Goal: Task Accomplishment & Management: Complete application form

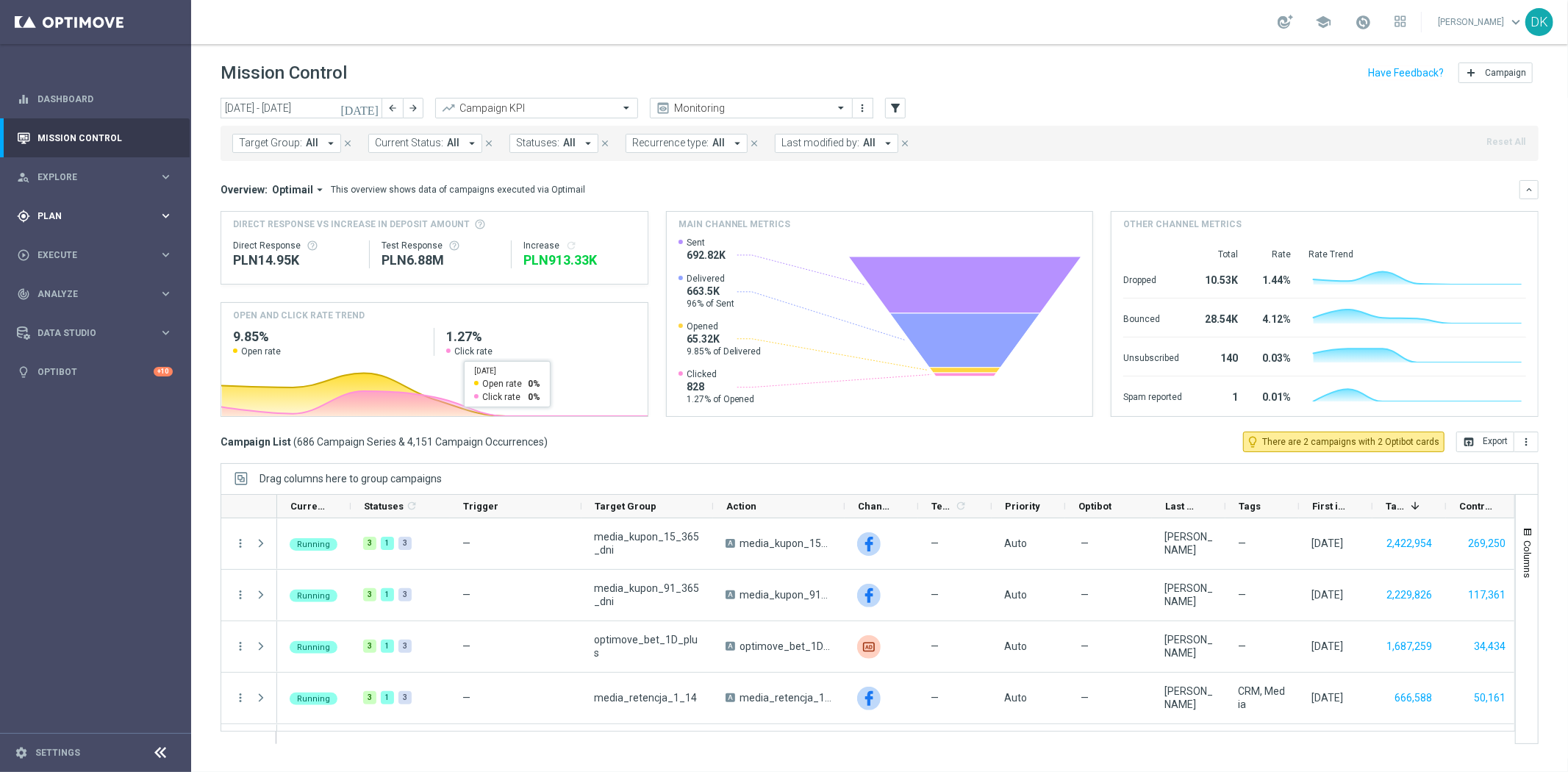
click at [116, 216] on span "Plan" at bounding box center [98, 215] width 122 height 9
click at [85, 250] on link "Target Groups" at bounding box center [95, 246] width 115 height 12
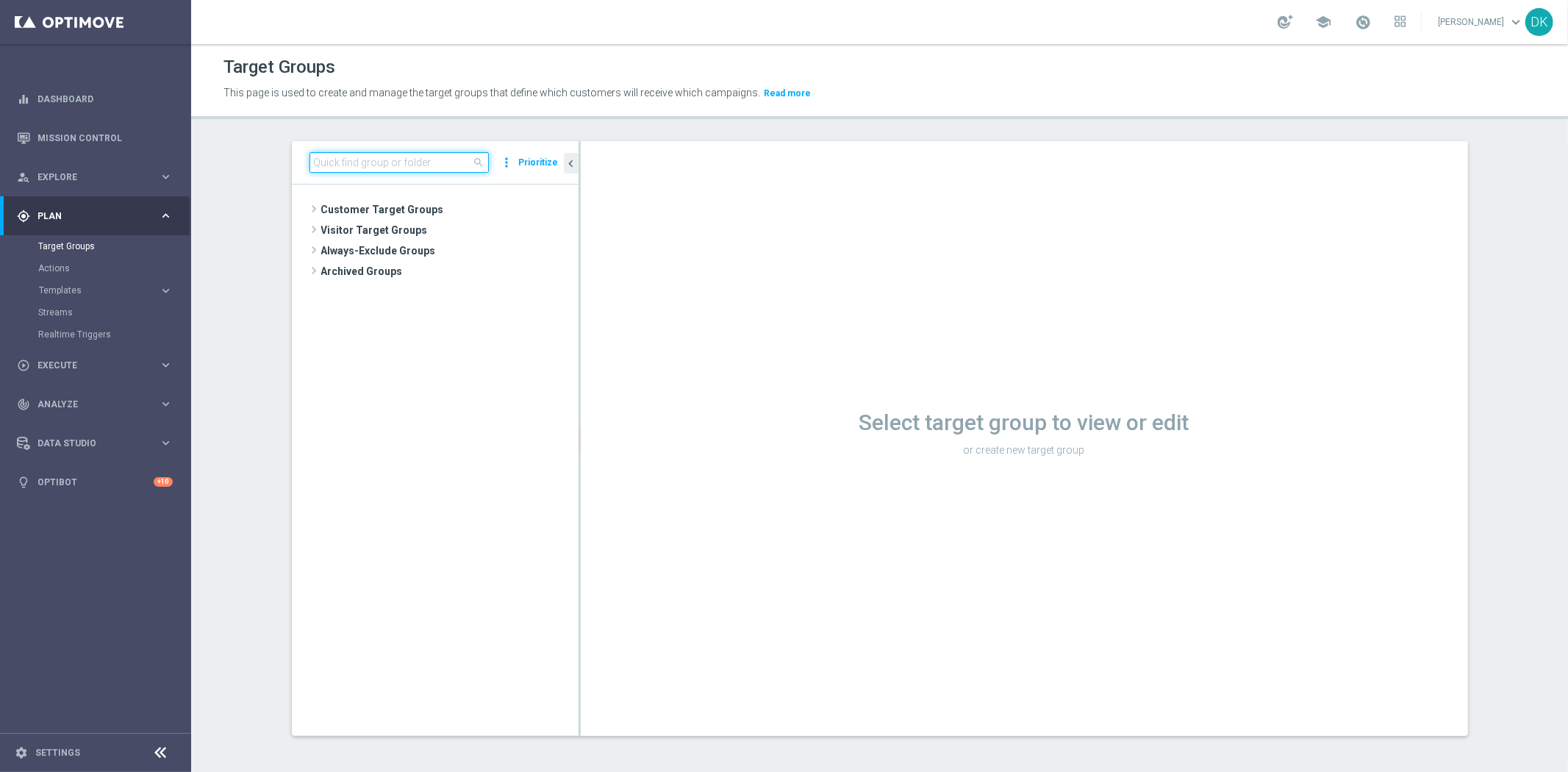
click at [439, 164] on input at bounding box center [399, 162] width 179 height 20
paste input "A_ALL_TARGET_OFFER_PUSH_LM_160925"
type input "A_ALL_TARGET_OFFER_PUSH_LM_160925"
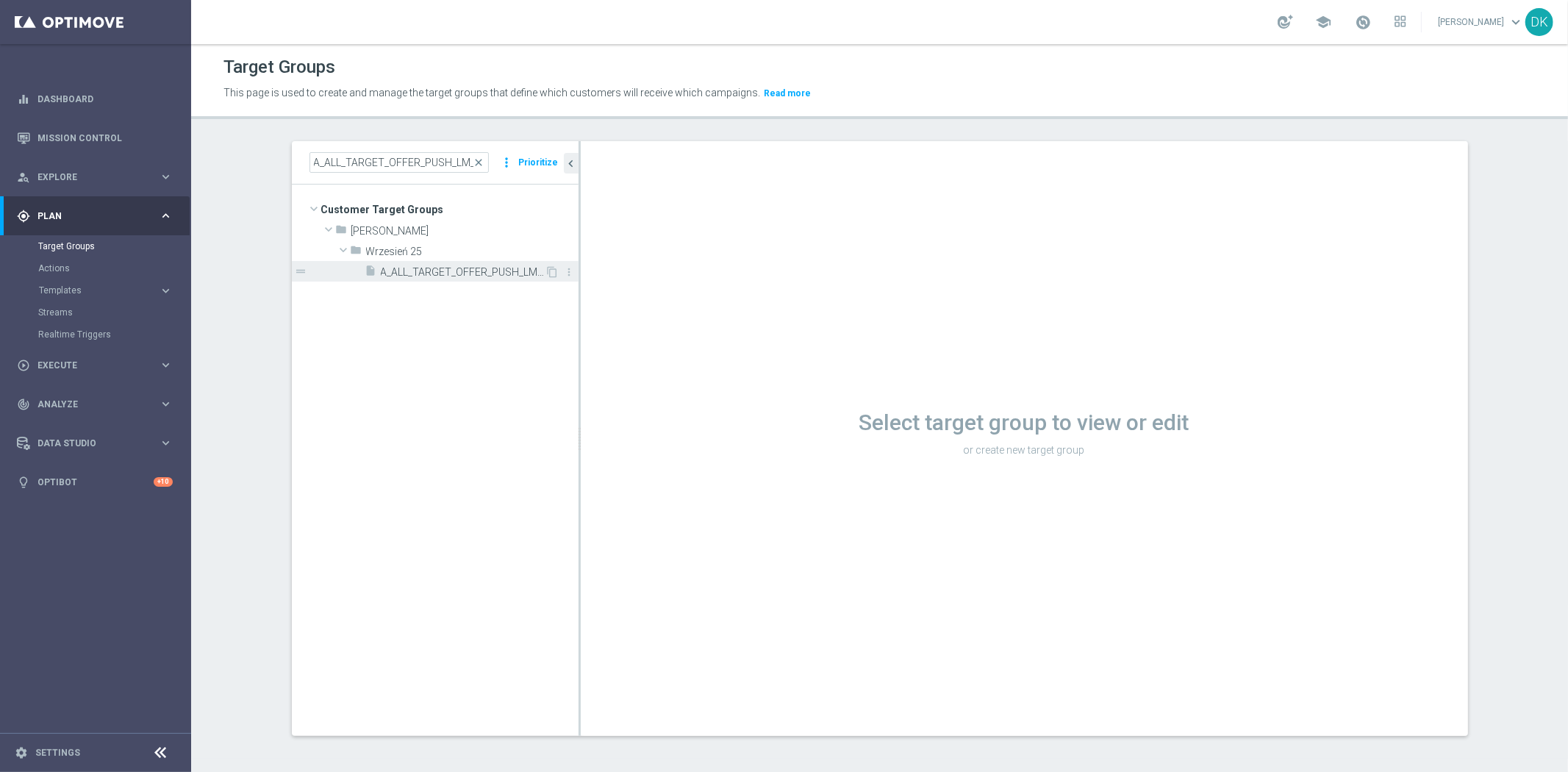
click at [488, 274] on span "A_ALL_TARGET_OFFER_PUSH_LM_160925" at bounding box center [462, 272] width 164 height 13
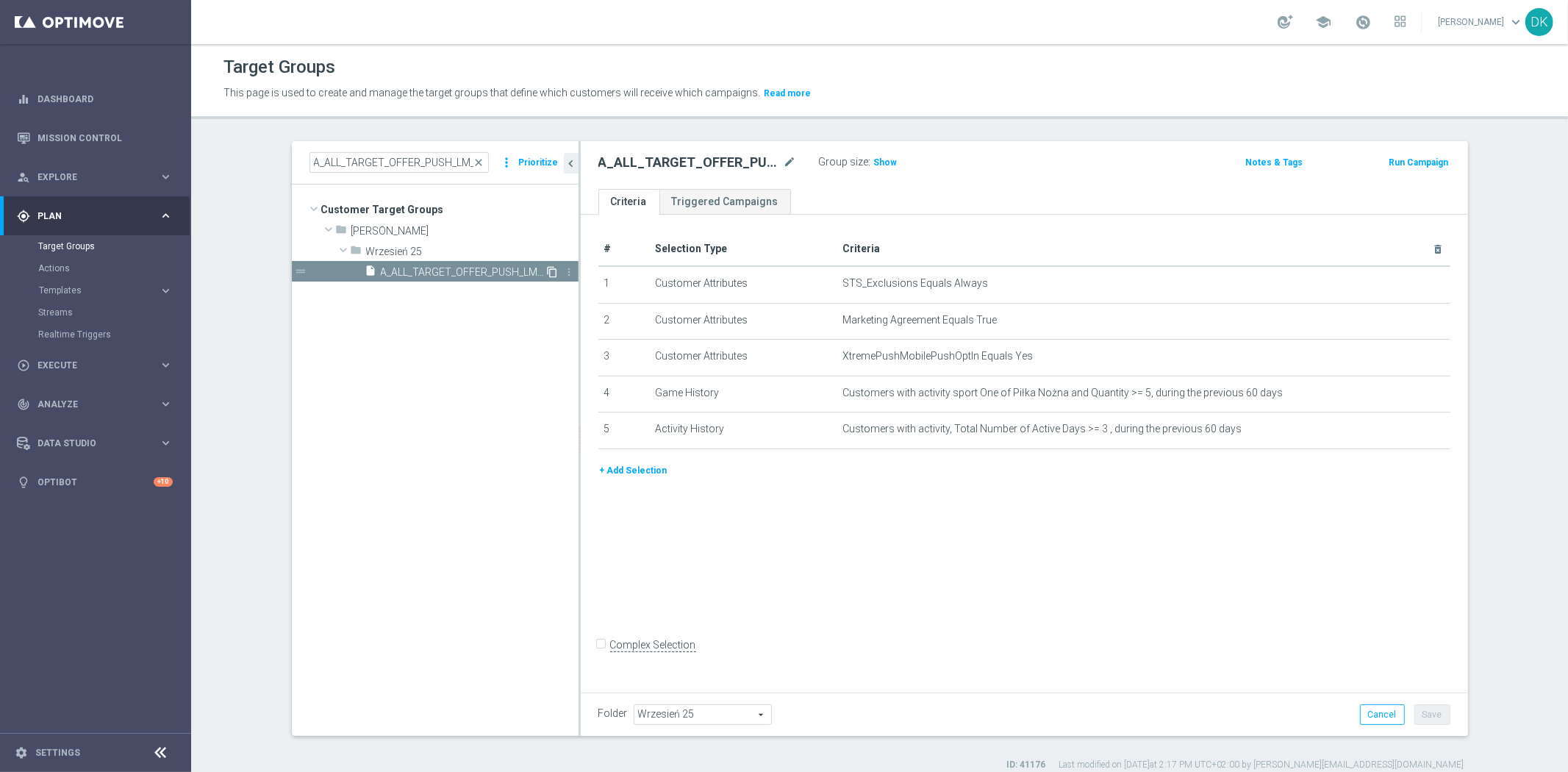
click at [547, 275] on icon "content_copy" at bounding box center [553, 272] width 12 height 12
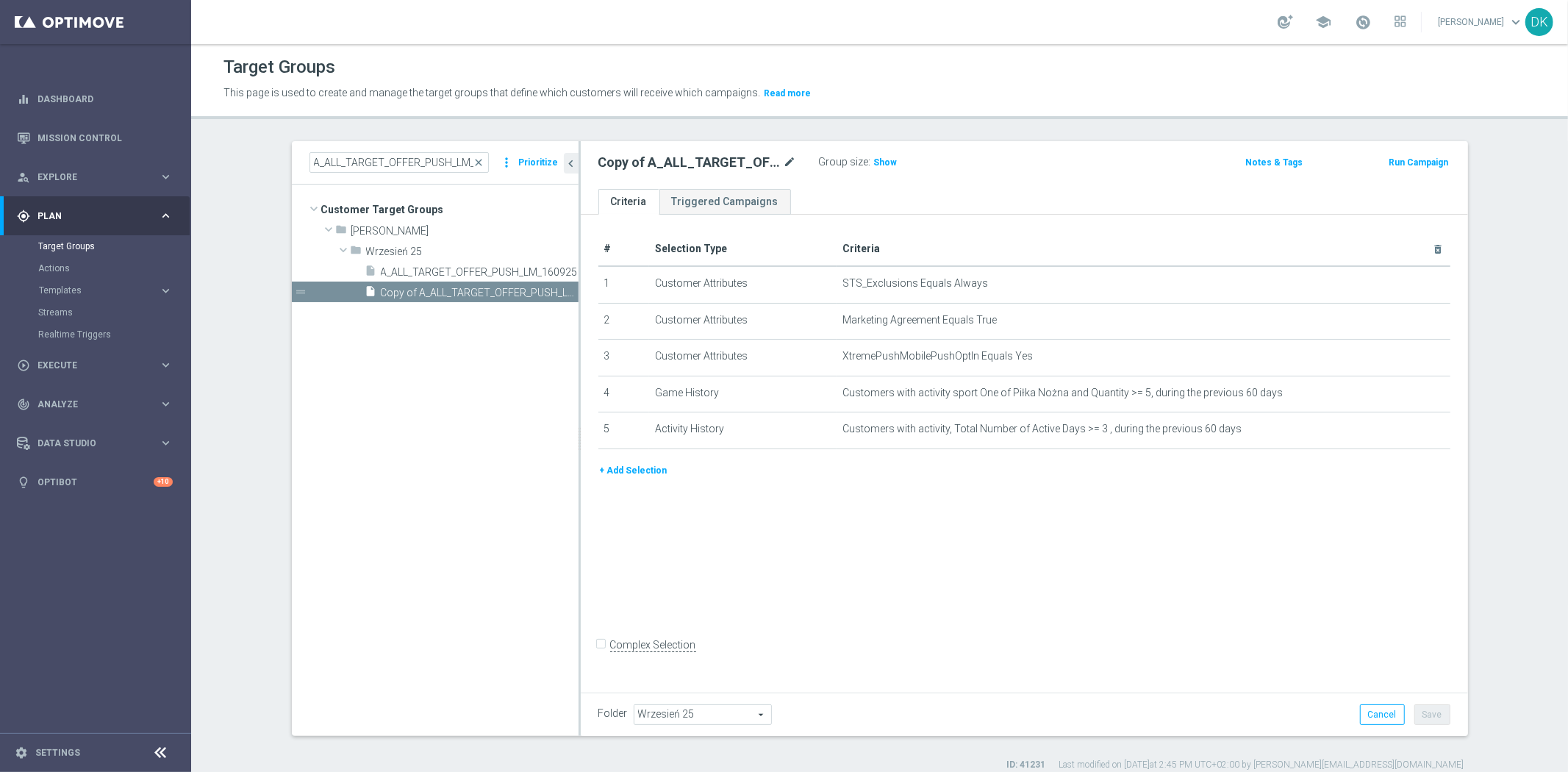
click at [781, 158] on div at bounding box center [783, 156] width 15 height 8
click at [784, 166] on icon "mode_edit" at bounding box center [790, 163] width 14 height 18
type input "A_ALL_TARGET_OFFER_PUSH_CITY_BARCA_180925"
click at [861, 550] on div "# Selection Type Criteria delete_forever 1 Customer Attributes STS_Exclusions E…" at bounding box center [1025, 452] width 888 height 473
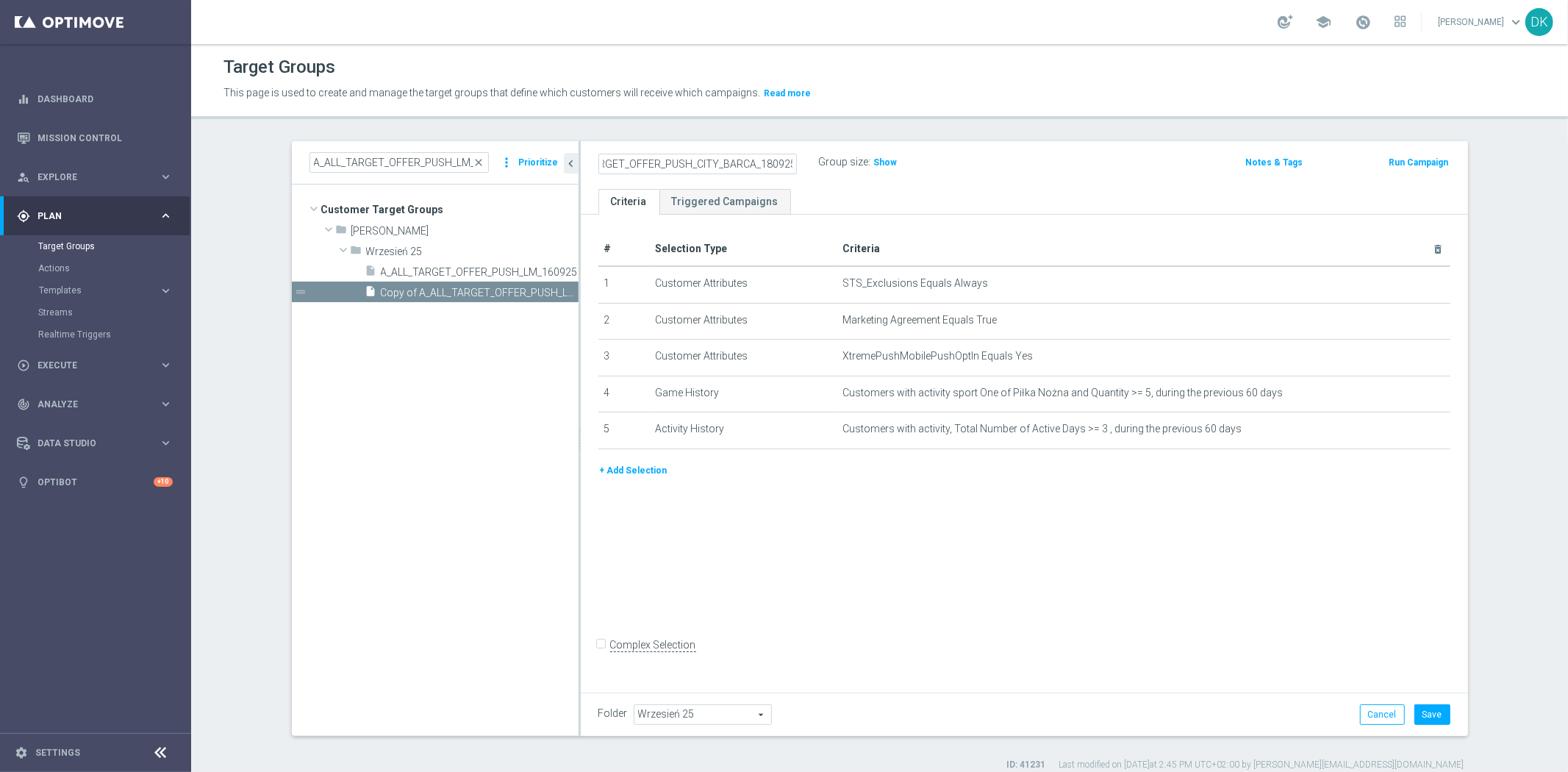
scroll to position [0, 0]
click at [874, 160] on span "Show" at bounding box center [886, 163] width 23 height 11
click at [1373, 608] on div "# Selection Type Criteria delete_forever 1 Customer Attributes STS_Exclusions E…" at bounding box center [1025, 452] width 888 height 473
click at [1427, 716] on button "Save" at bounding box center [1432, 714] width 36 height 20
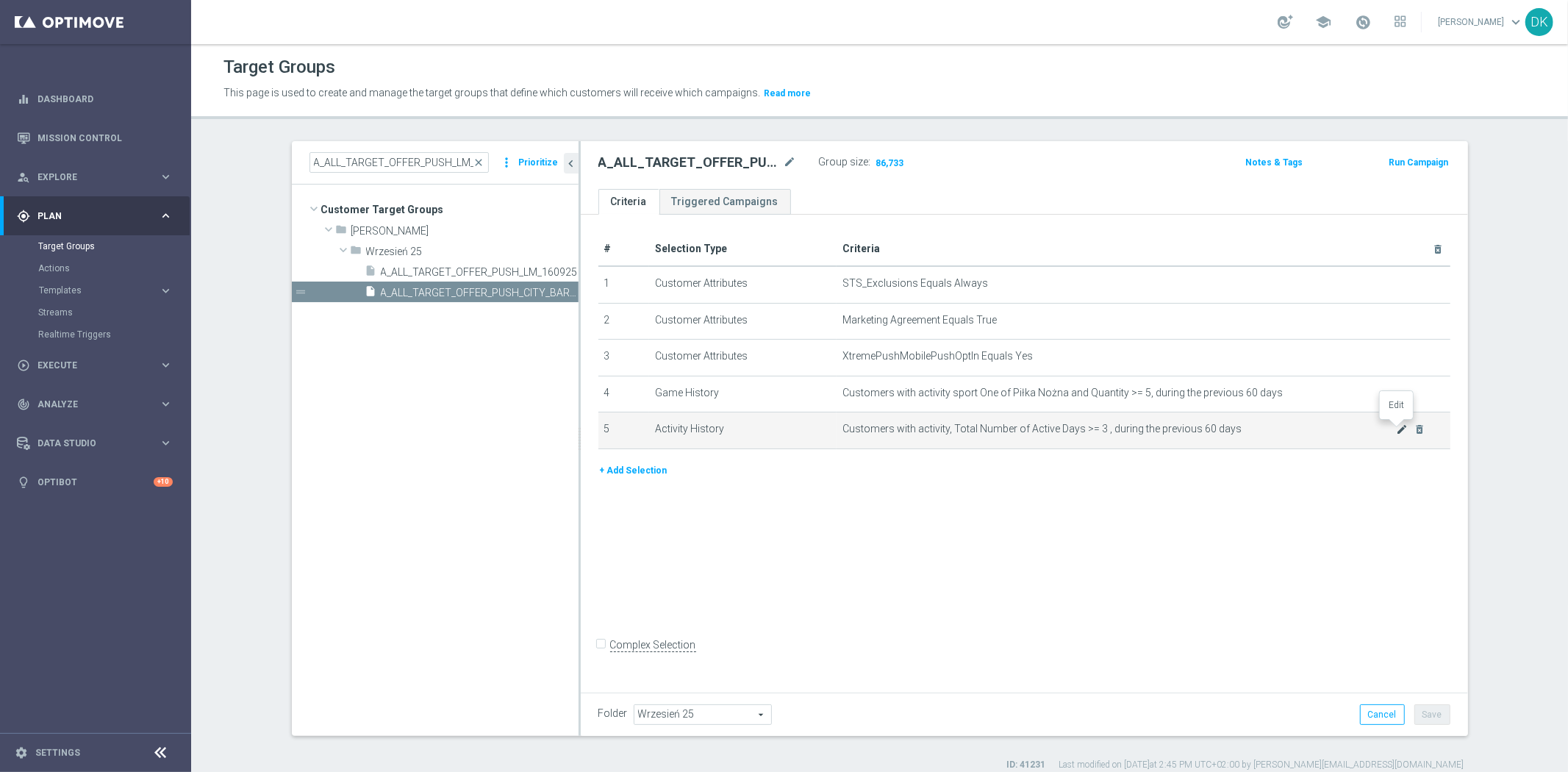
click at [1397, 434] on icon "mode_edit" at bounding box center [1402, 429] width 12 height 12
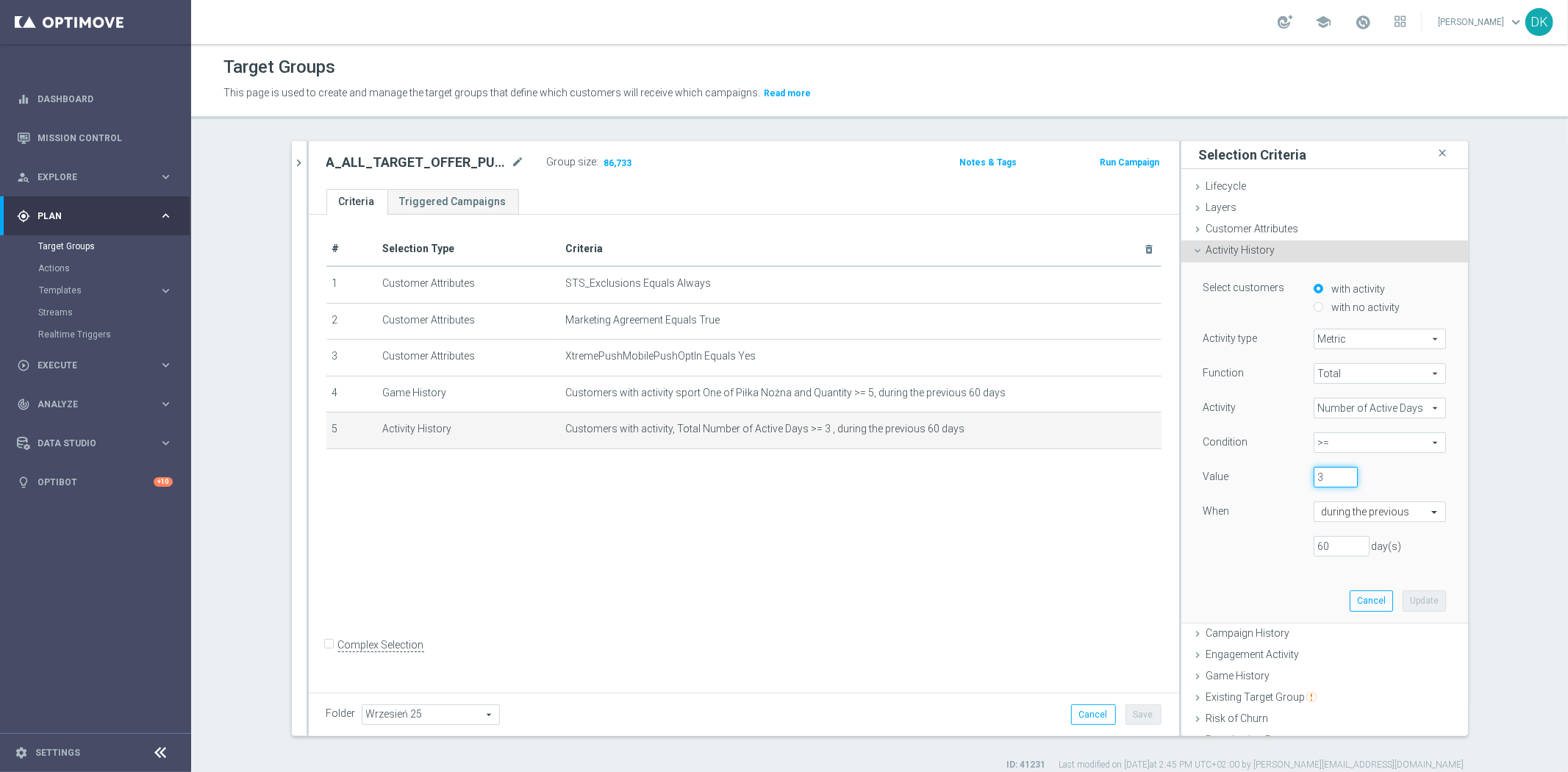
click at [1331, 473] on input "3" at bounding box center [1335, 477] width 44 height 20
click at [1335, 473] on input "3" at bounding box center [1335, 477] width 44 height 20
click at [1336, 475] on input "3" at bounding box center [1335, 477] width 44 height 20
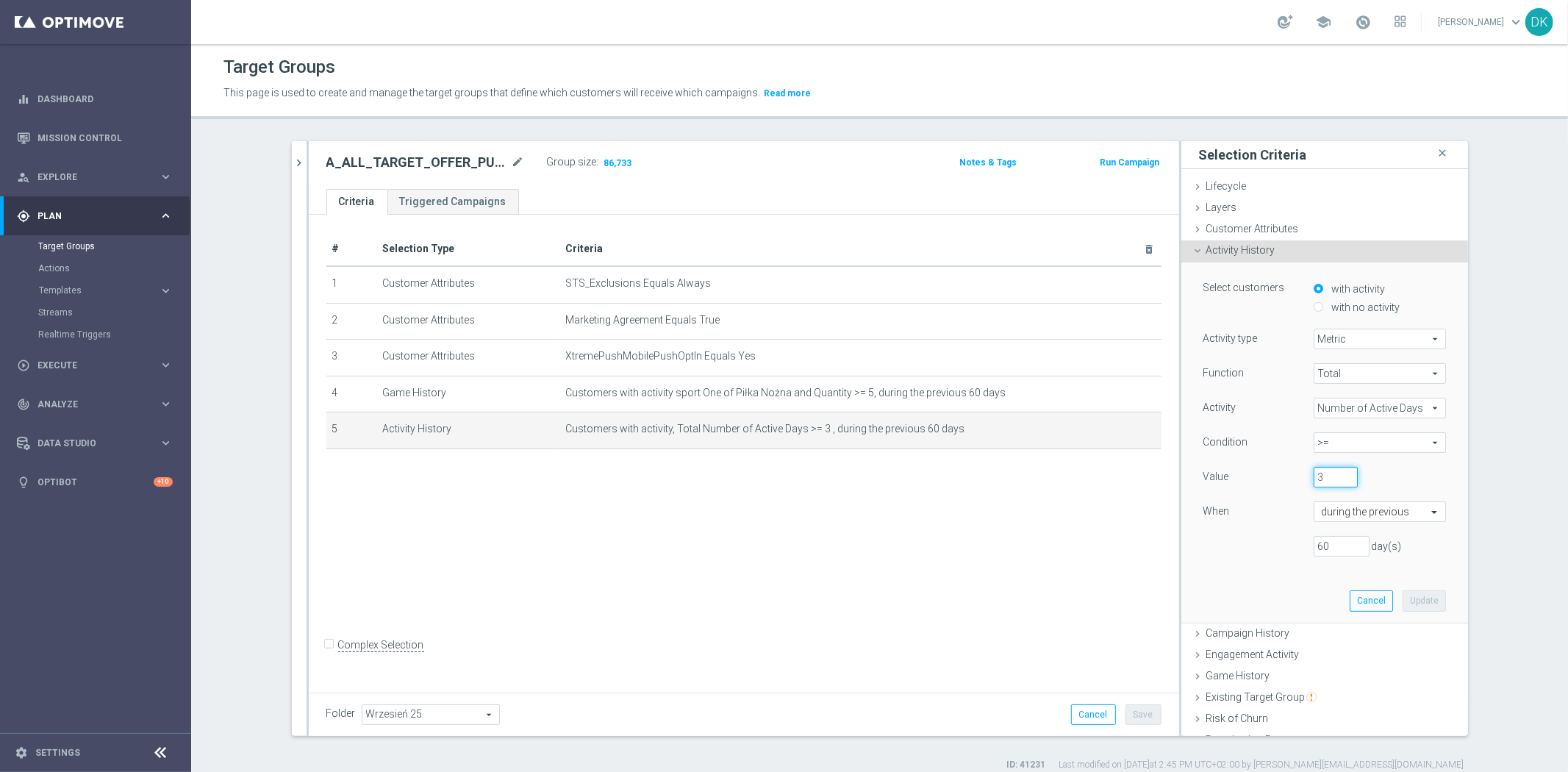
click at [1336, 475] on input "3" at bounding box center [1335, 477] width 44 height 20
click at [1336, 480] on input "3" at bounding box center [1335, 477] width 44 height 20
click at [1336, 474] on input "3" at bounding box center [1335, 477] width 44 height 20
drag, startPoint x: 966, startPoint y: 542, endPoint x: 1051, endPoint y: 515, distance: 89.2
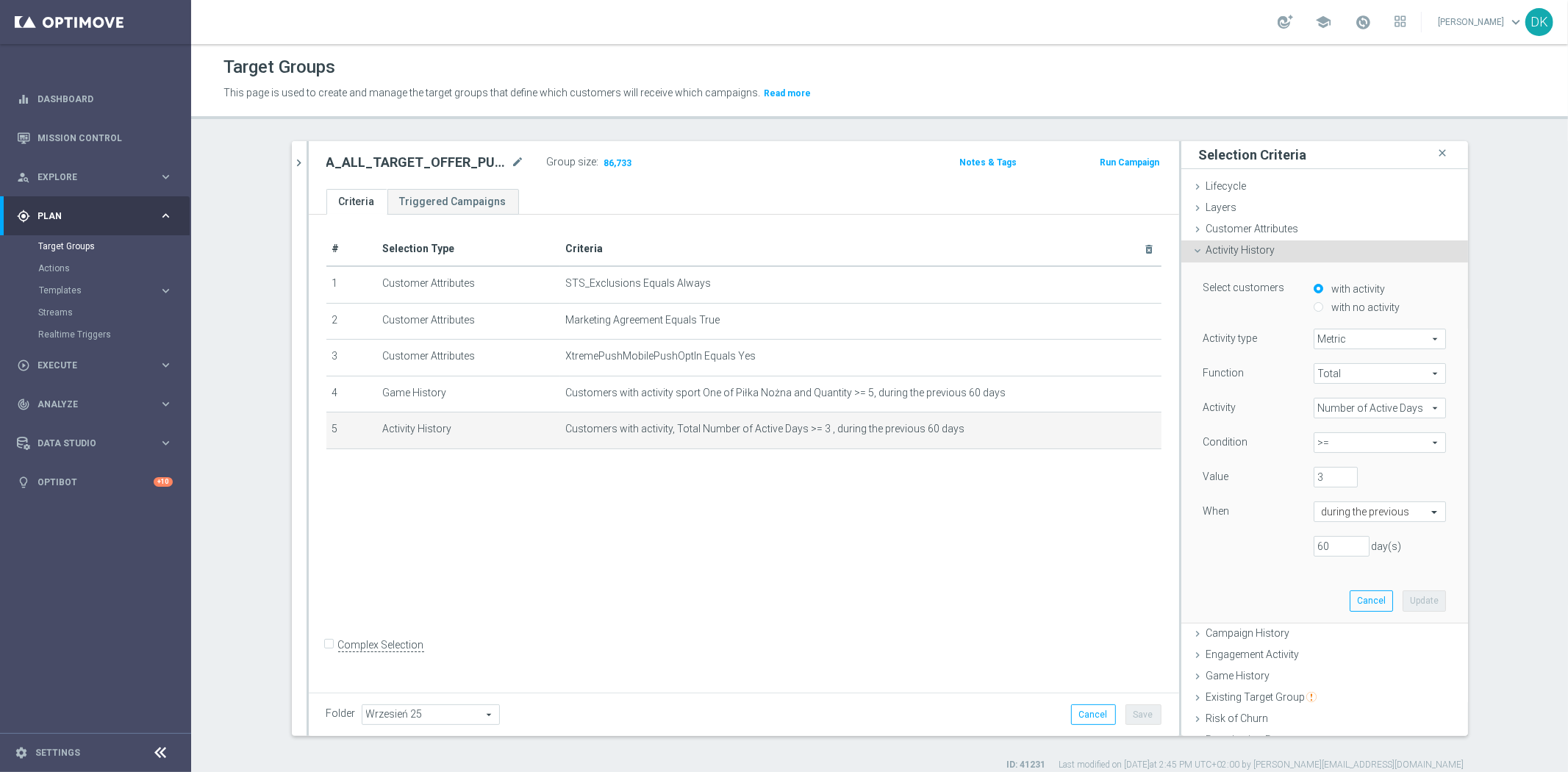
click at [966, 542] on div "# Selection Type Criteria delete_forever 1 Customer Attributes STS_Exclusions E…" at bounding box center [744, 452] width 870 height 473
drag, startPoint x: 1309, startPoint y: 482, endPoint x: 1245, endPoint y: 486, distance: 64.1
click at [1248, 485] on div "Value 3" at bounding box center [1325, 479] width 265 height 23
type input "5"
click at [1416, 593] on button "Update" at bounding box center [1424, 600] width 44 height 20
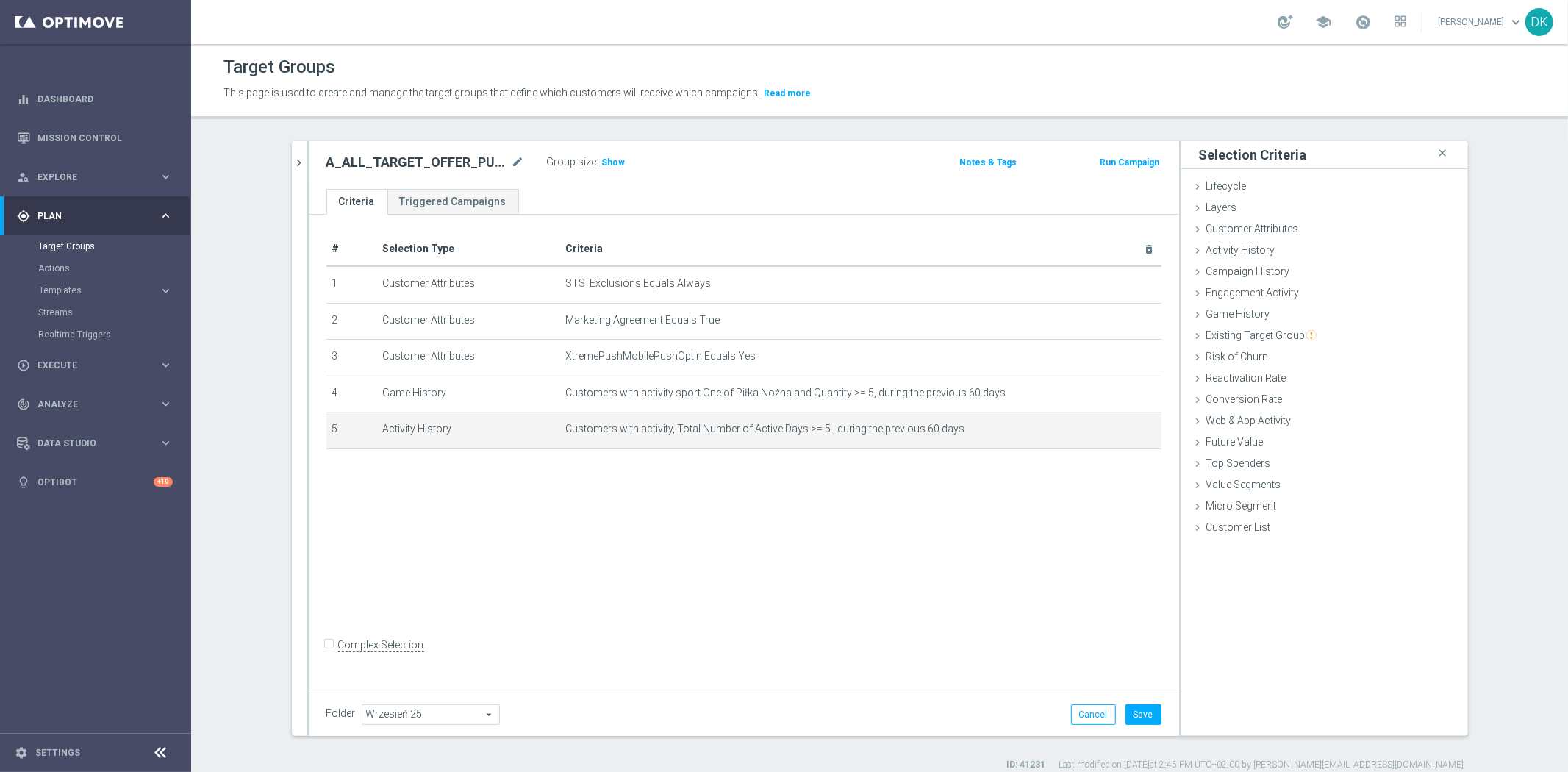
click at [951, 500] on div "# Selection Type Criteria delete_forever 1 Customer Attributes STS_Exclusions E…" at bounding box center [744, 452] width 870 height 473
click at [602, 158] on span "Show" at bounding box center [613, 163] width 23 height 11
click at [1132, 707] on button "Save" at bounding box center [1143, 714] width 36 height 20
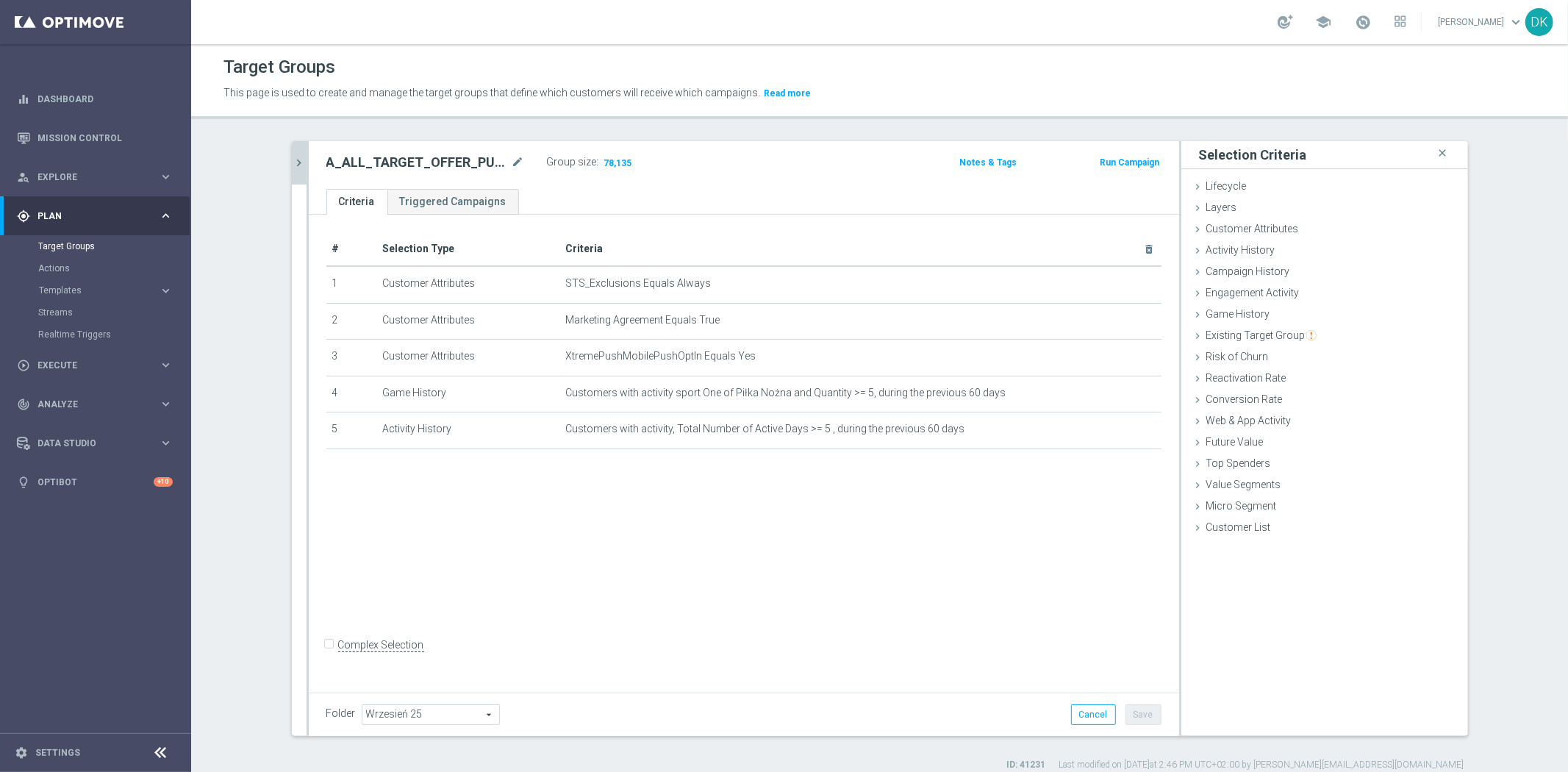
click at [292, 175] on button "chevron_right" at bounding box center [299, 163] width 15 height 44
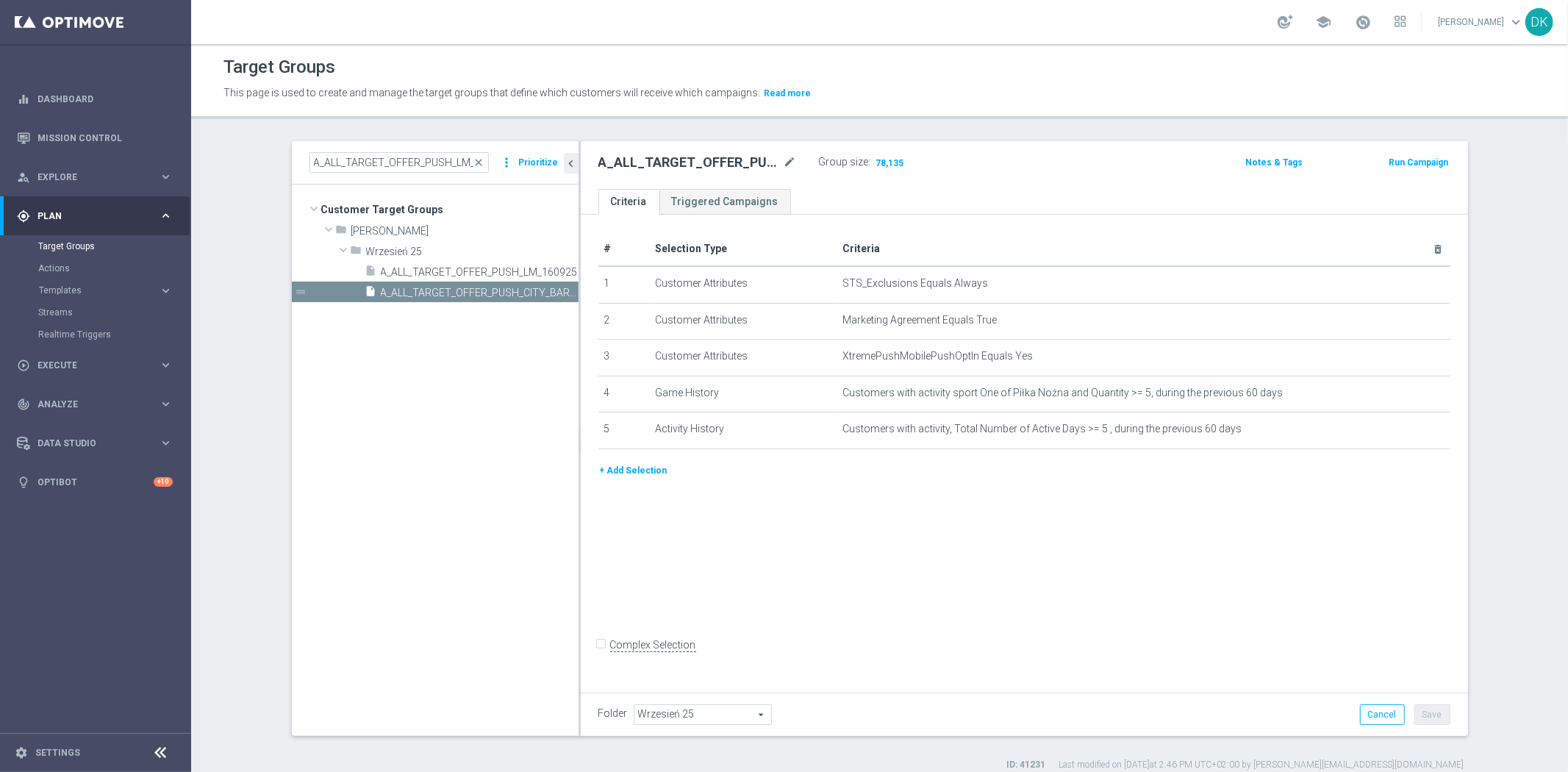
click at [713, 165] on h2 "A_ALL_TARGET_OFFER_PUSH_CITY_BARCA_180925" at bounding box center [689, 163] width 182 height 18
copy h2 "A_ALL_TARGET_OFFER_PUSH_CITY_BARCA_180925"
click at [86, 354] on div "play_circle_outline Execute keyboard_arrow_right" at bounding box center [94, 365] width 190 height 39
click at [91, 291] on div "Campaign Builder" at bounding box center [114, 285] width 152 height 22
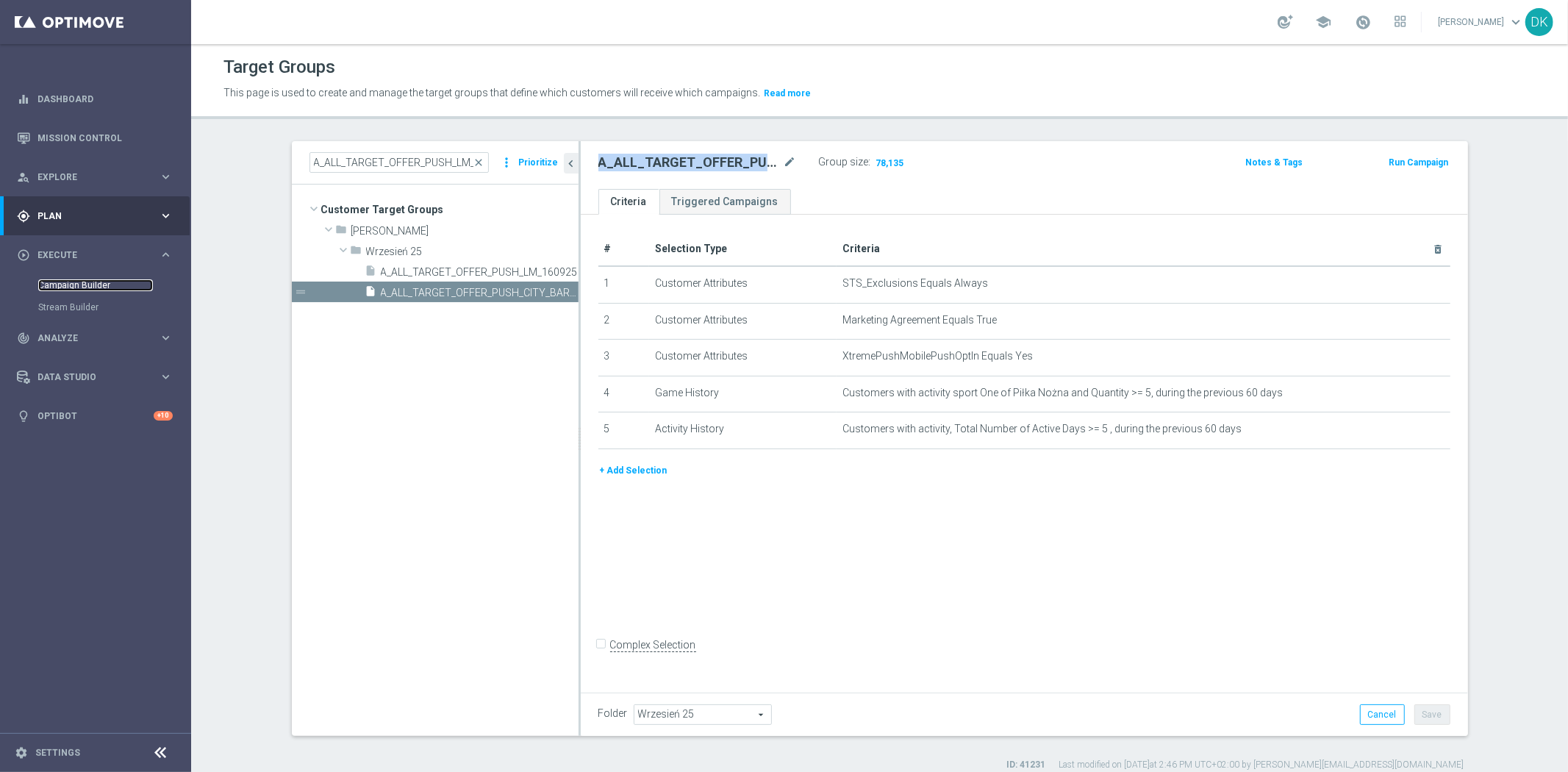
click at [93, 287] on link "Campaign Builder" at bounding box center [95, 285] width 115 height 12
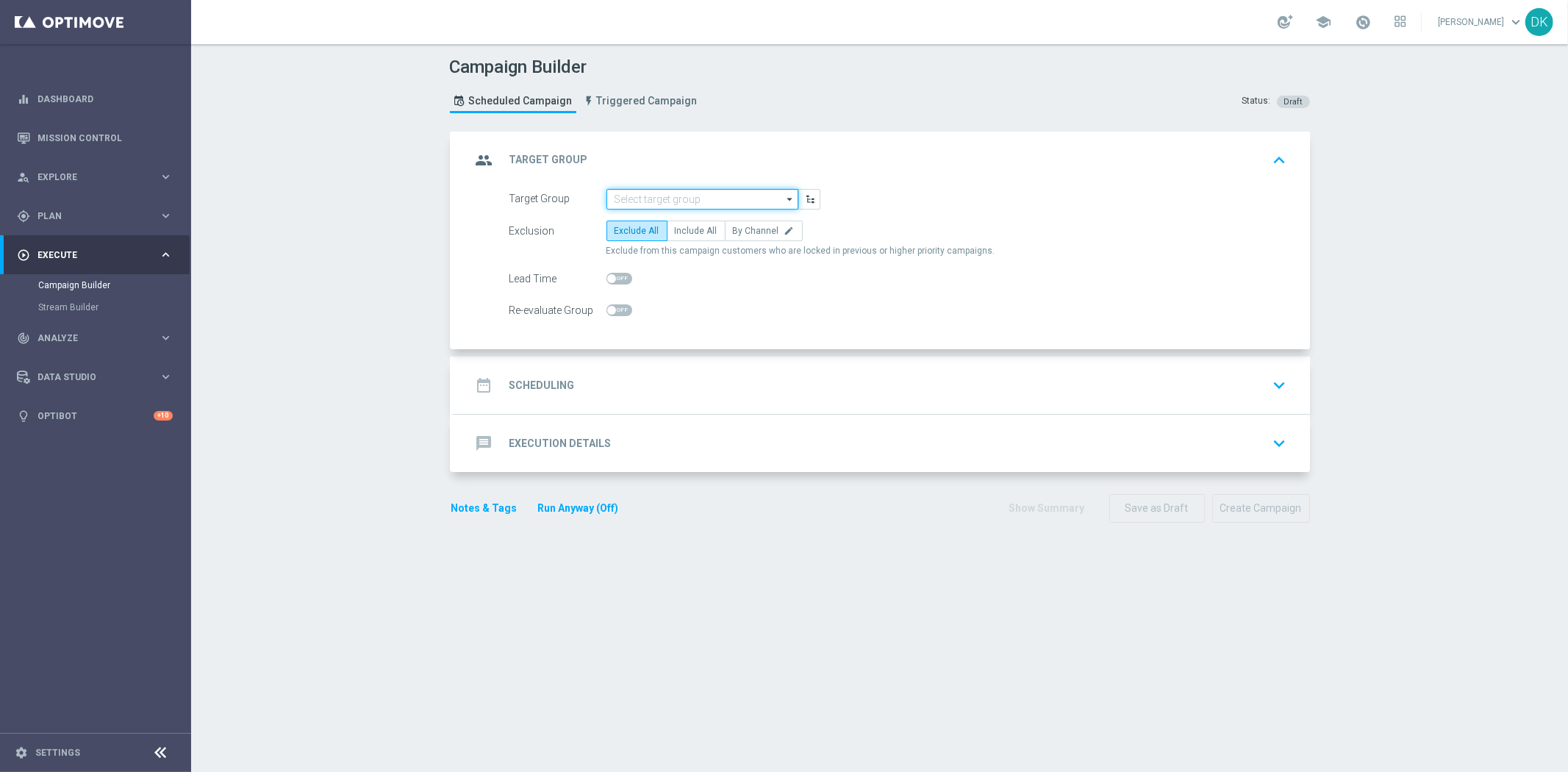
click at [700, 200] on input at bounding box center [702, 199] width 192 height 20
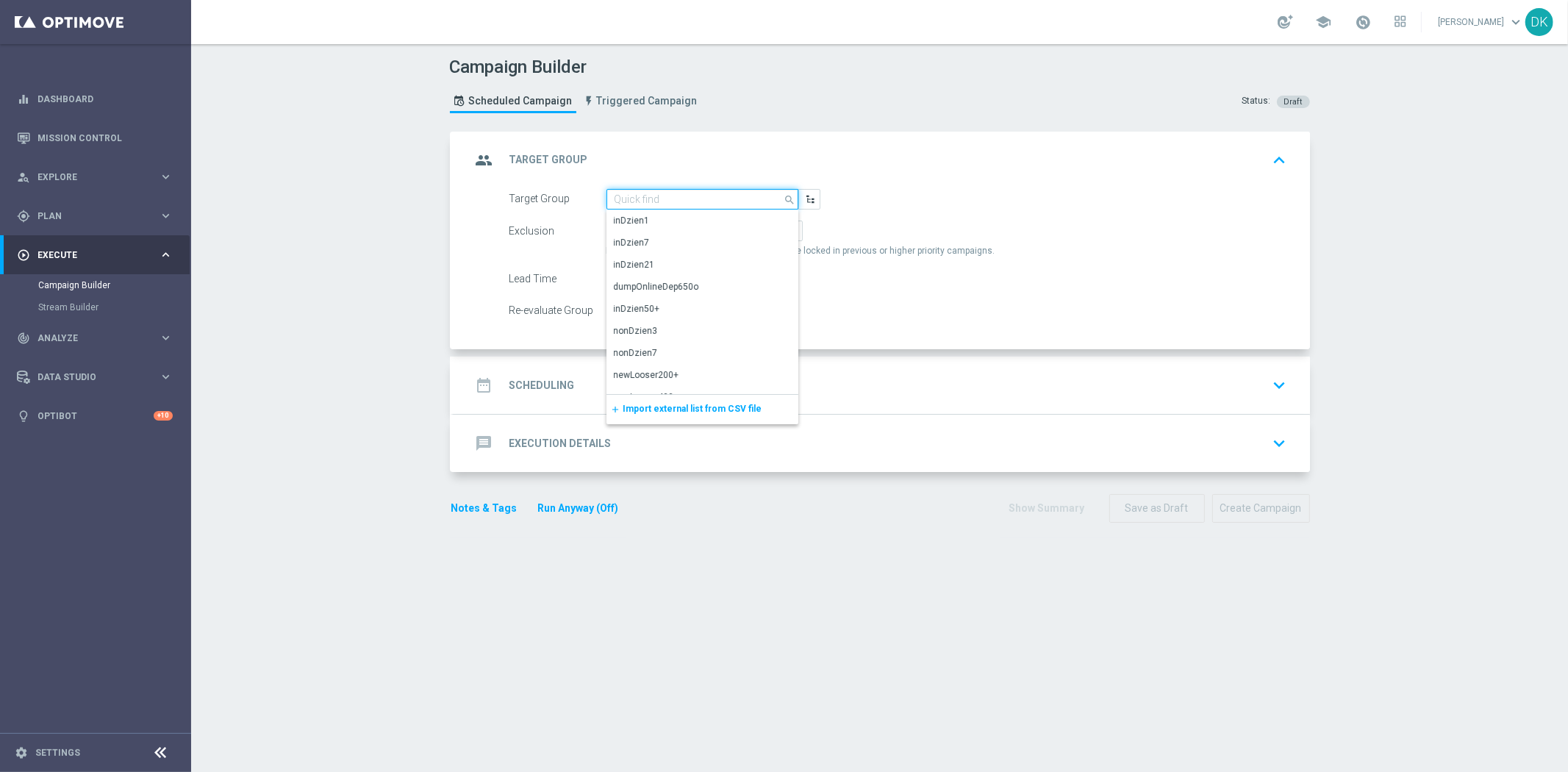
paste input "A_ALL_TARGET_OFFER_PUSH_CITY_BARCA_180925"
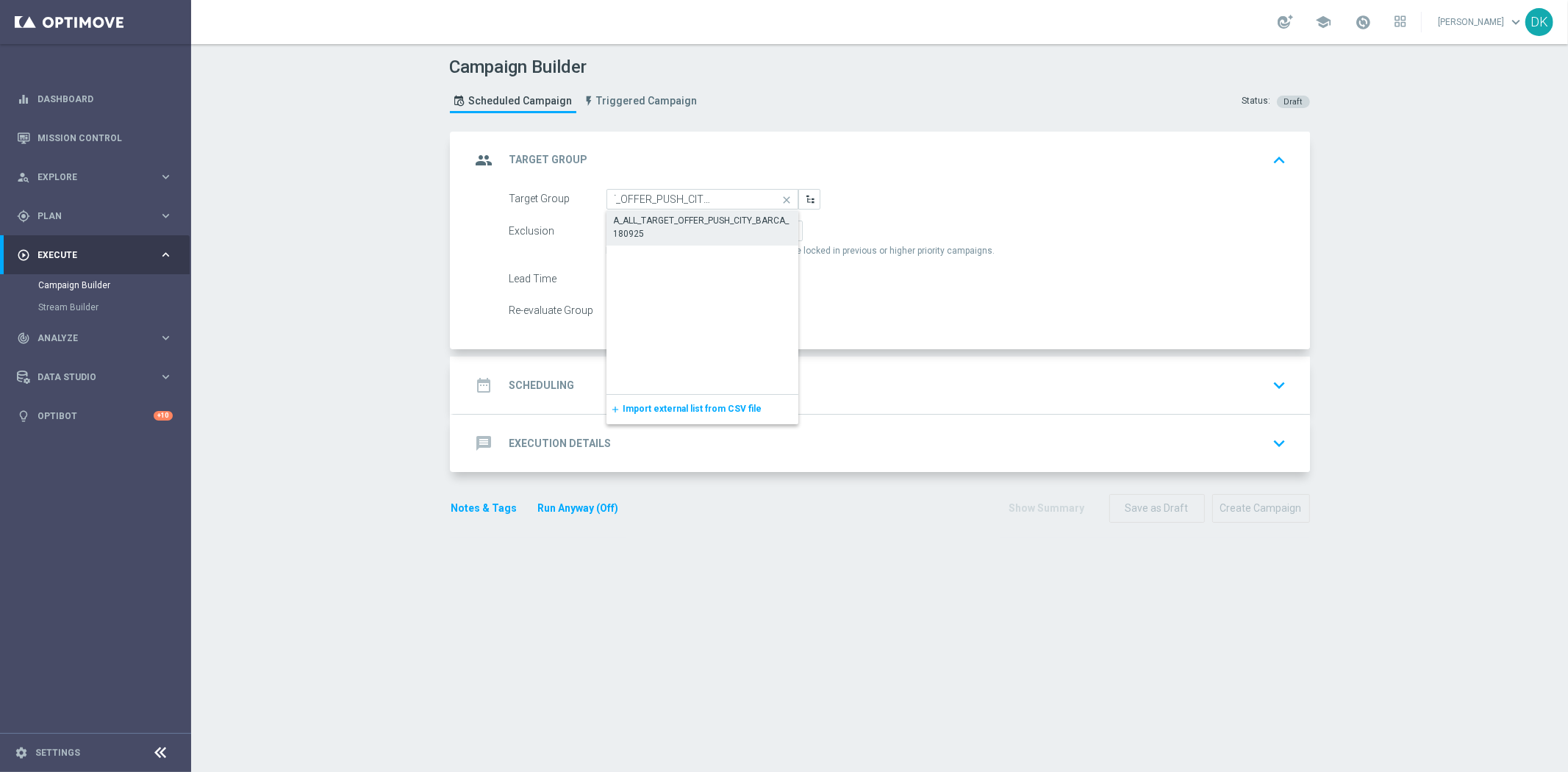
click at [685, 227] on div "A_ALL_TARGET_OFFER_PUSH_CITY_BARCA_180925" at bounding box center [703, 227] width 178 height 26
type input "A_ALL_TARGET_OFFER_PUSH_CITY_BARCA_180925"
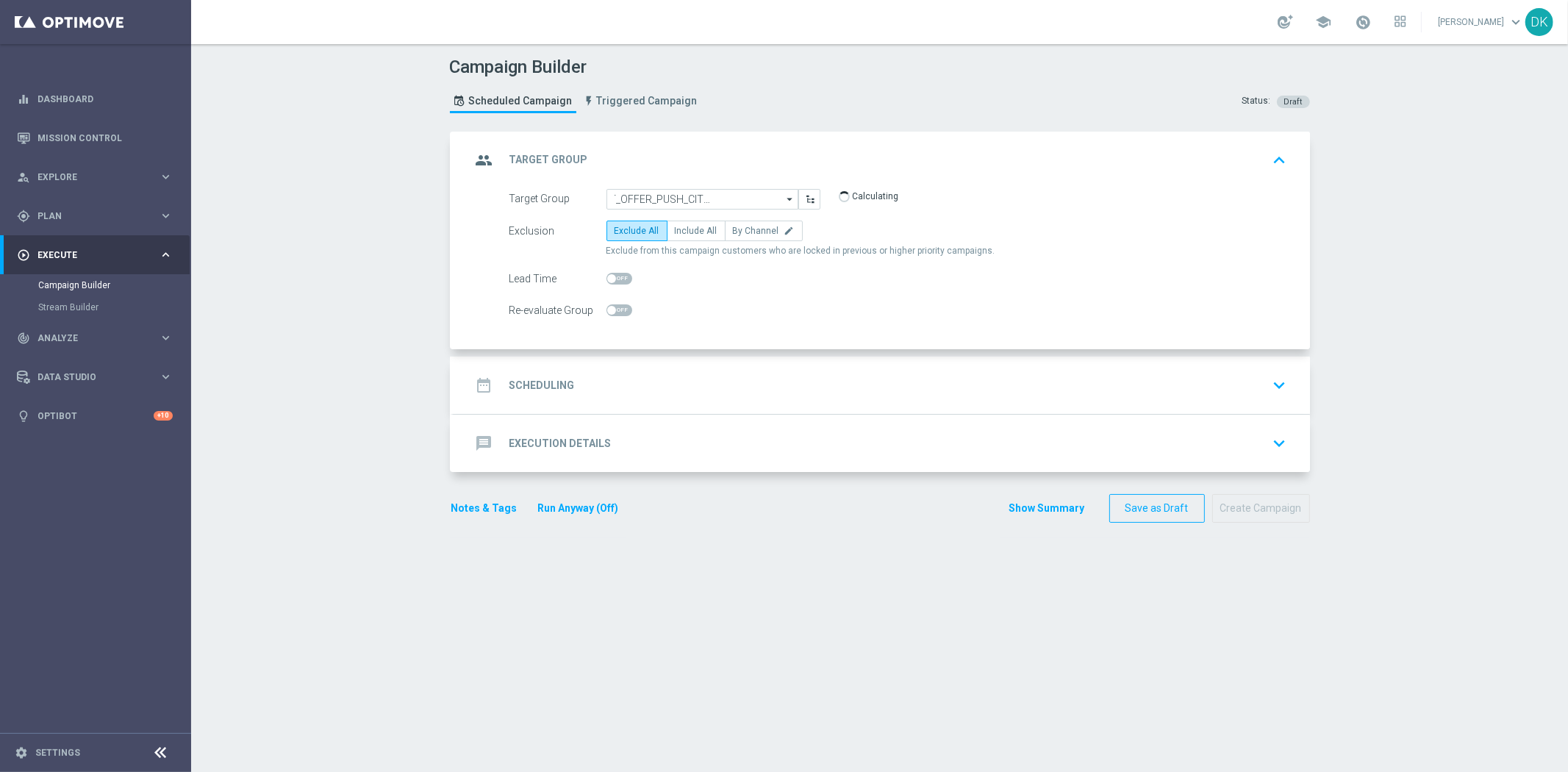
scroll to position [0, 0]
click at [689, 238] on label "Include All" at bounding box center [696, 231] width 58 height 20
click at [684, 238] on input "Include All" at bounding box center [679, 234] width 10 height 10
radio input "true"
click at [613, 391] on div "date_range Scheduling keyboard_arrow_down" at bounding box center [882, 385] width 821 height 28
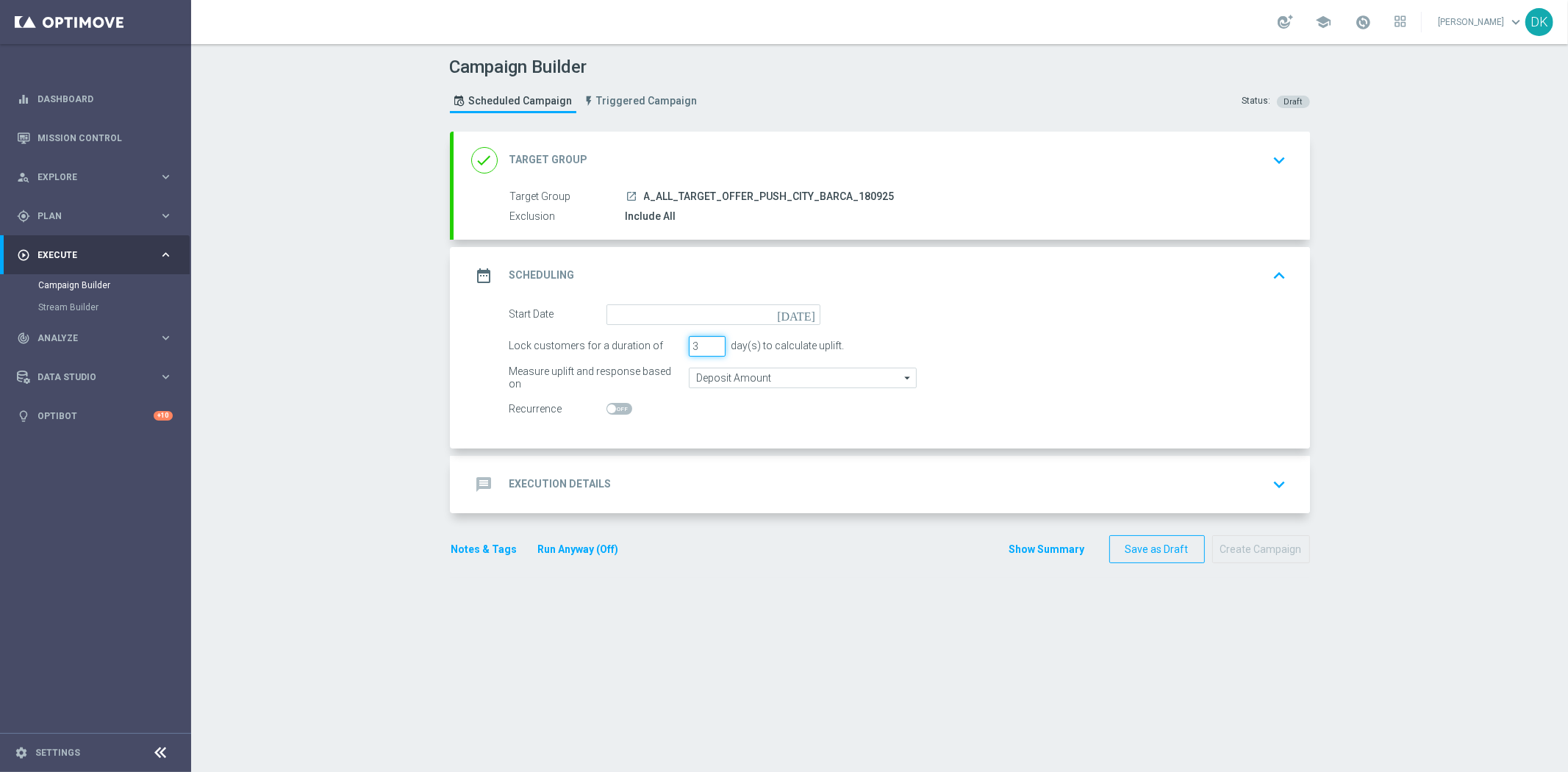
click at [703, 350] on input "3" at bounding box center [708, 346] width 37 height 20
click at [707, 349] on input "2" at bounding box center [708, 346] width 37 height 20
type input "1"
click at [707, 349] on input "1" at bounding box center [708, 346] width 37 height 20
click at [714, 318] on input at bounding box center [713, 314] width 214 height 20
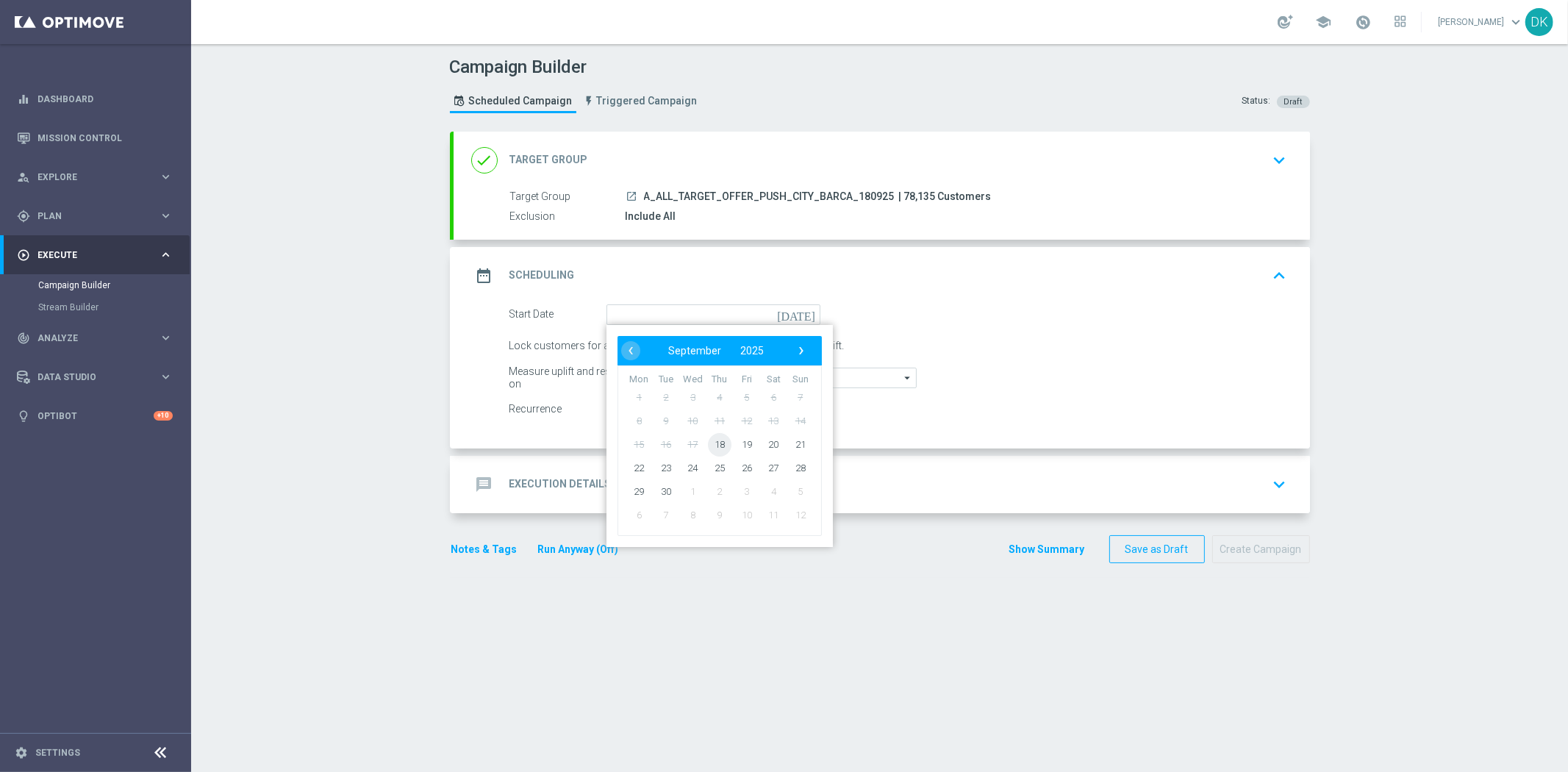
drag, startPoint x: 706, startPoint y: 456, endPoint x: 711, endPoint y: 446, distance: 11.2
click at [711, 446] on span "18" at bounding box center [718, 444] width 23 height 23
type input "18 Sep 2025"
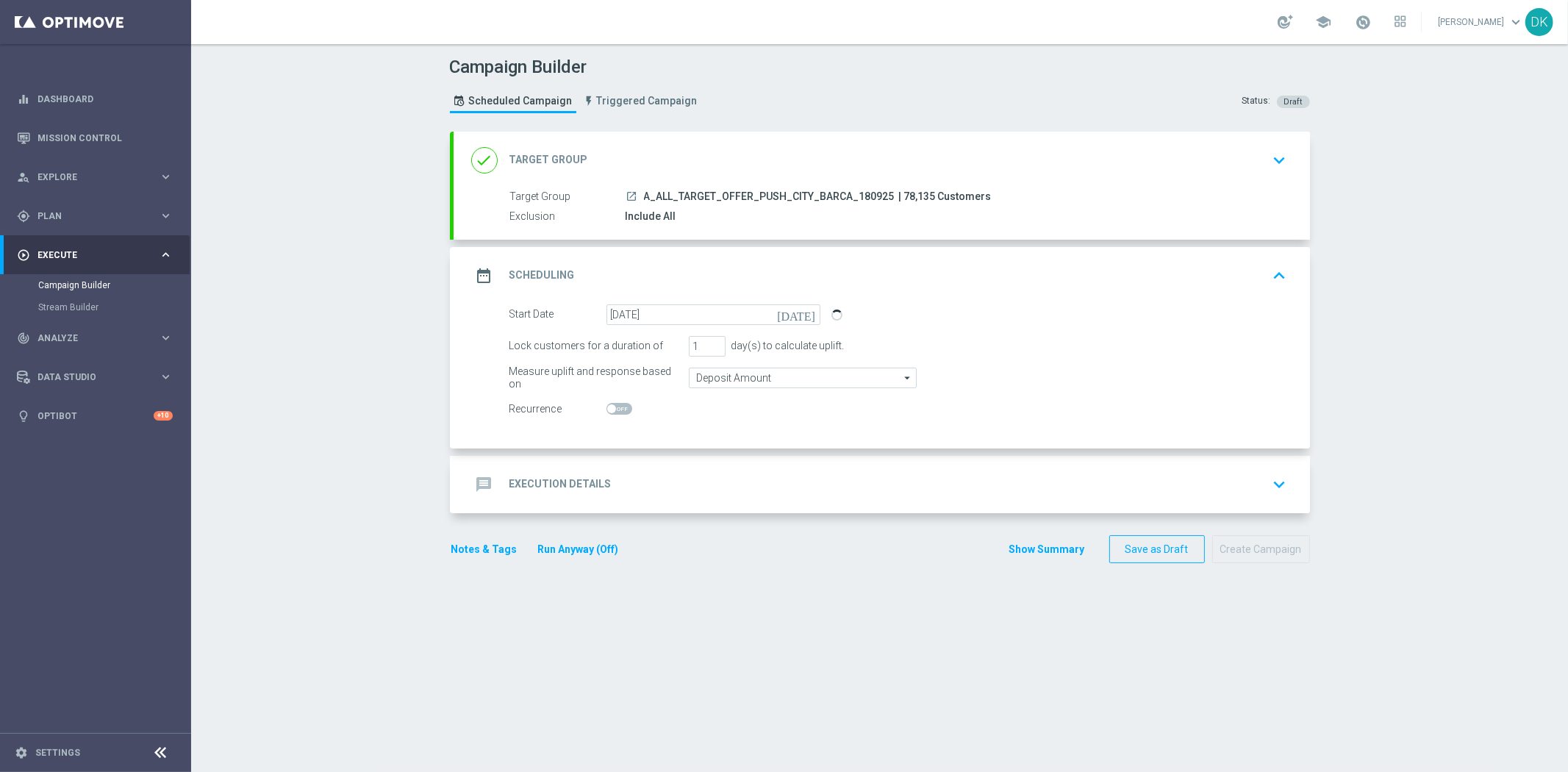
click at [600, 496] on div "message Execution Details" at bounding box center [541, 484] width 140 height 26
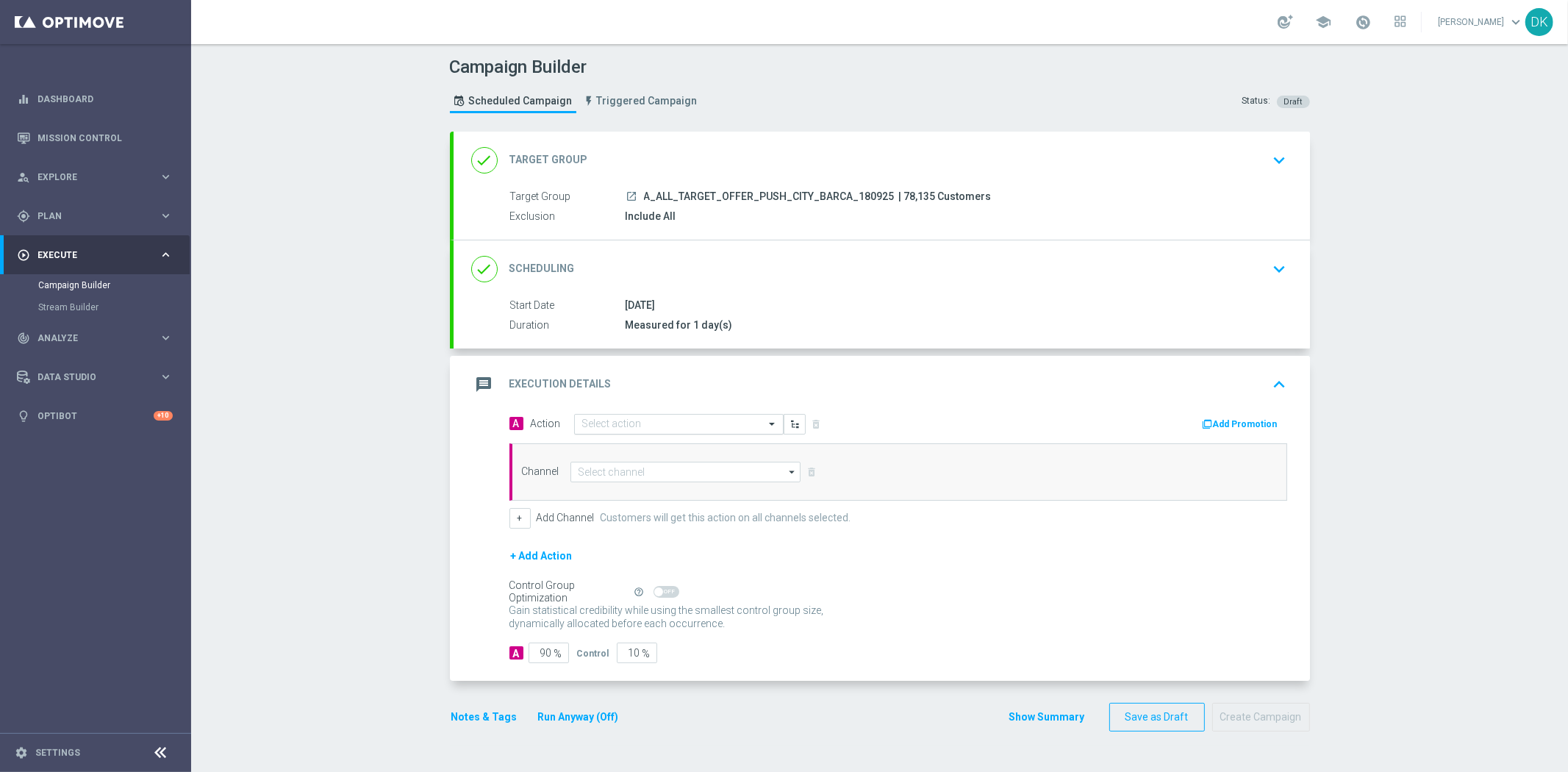
click at [638, 424] on input "text" at bounding box center [664, 424] width 164 height 13
click at [650, 621] on span "Create new action" at bounding box center [634, 623] width 77 height 11
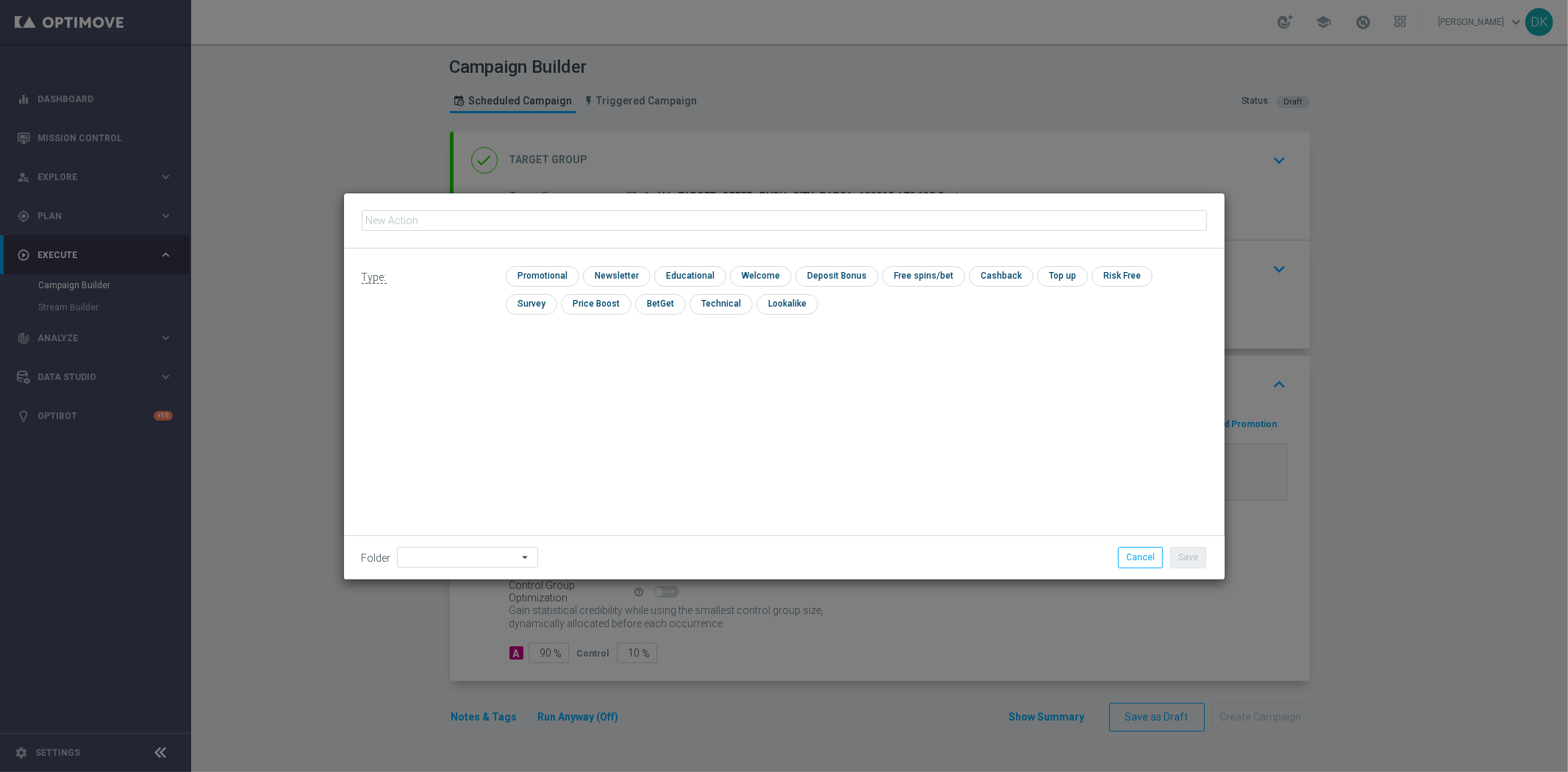
type input "A_ALL_TARGET_OFFER_PUSH_CITY_BARCA_180925"
click at [552, 275] on input "checkbox" at bounding box center [541, 276] width 70 height 19
checkbox input "true"
click at [1201, 555] on button "Save" at bounding box center [1187, 557] width 36 height 20
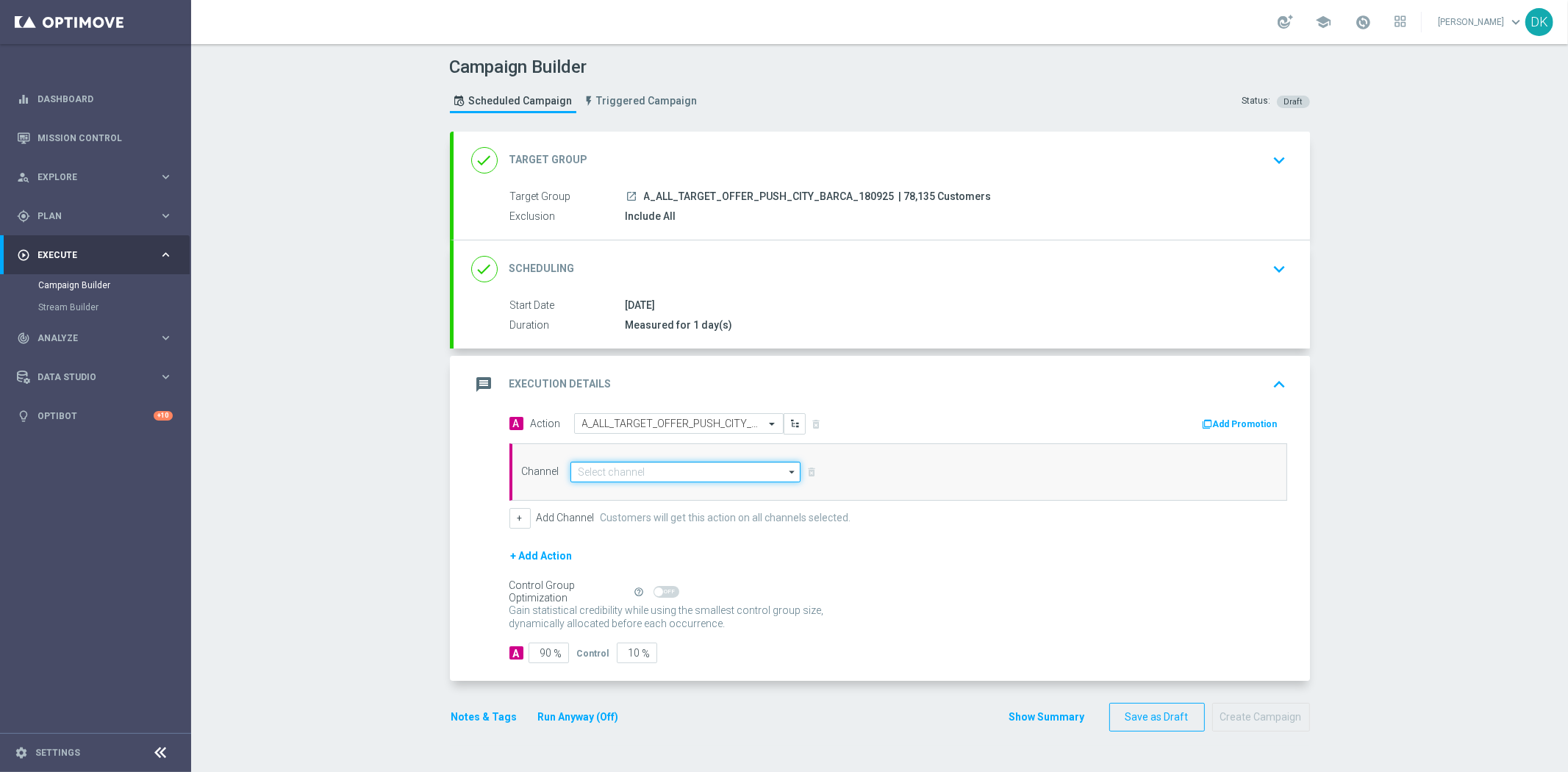
click at [640, 470] on input at bounding box center [685, 471] width 231 height 20
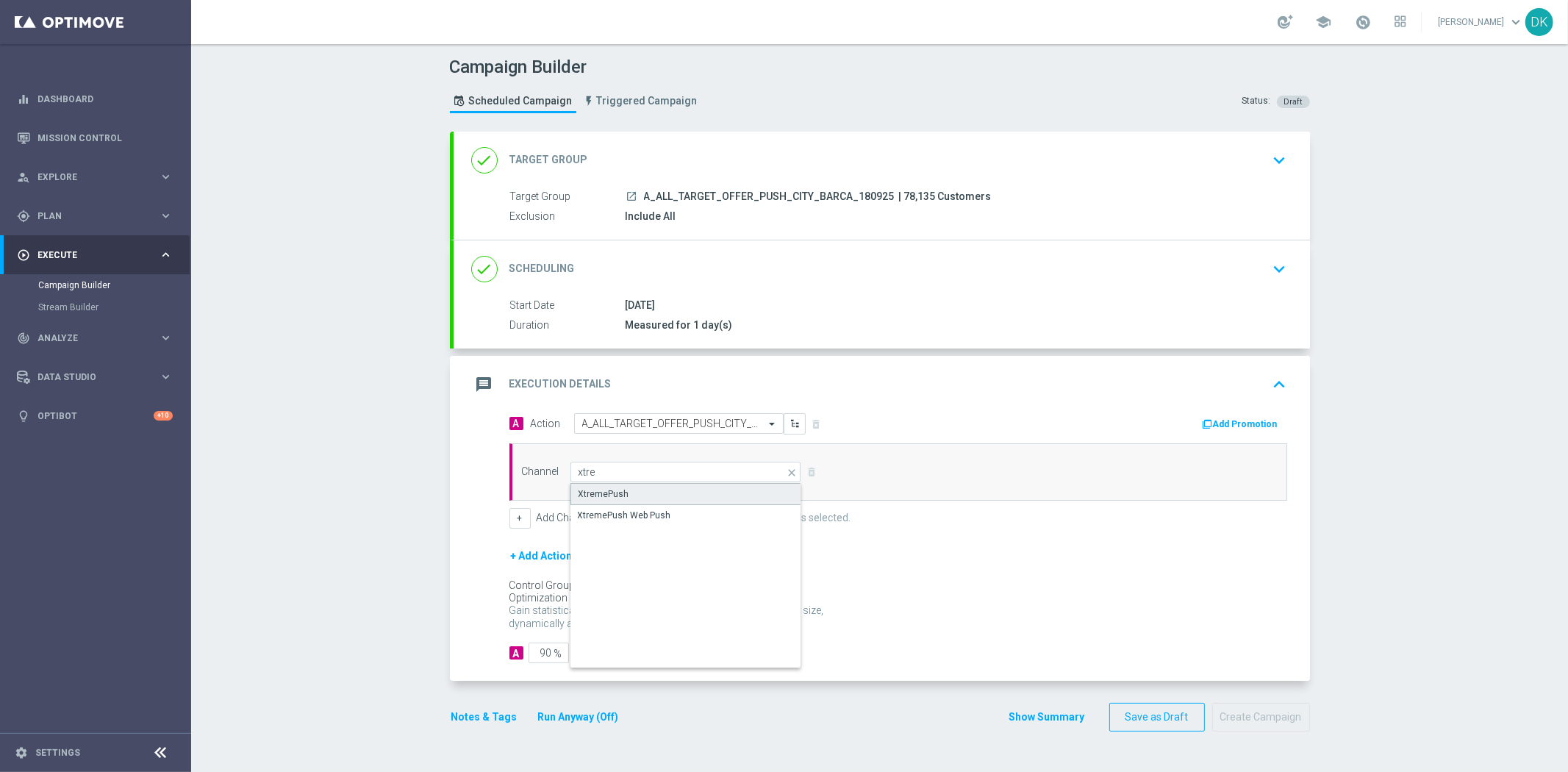
click at [641, 484] on div "XtremePush" at bounding box center [686, 494] width 232 height 22
type input "XtremePush"
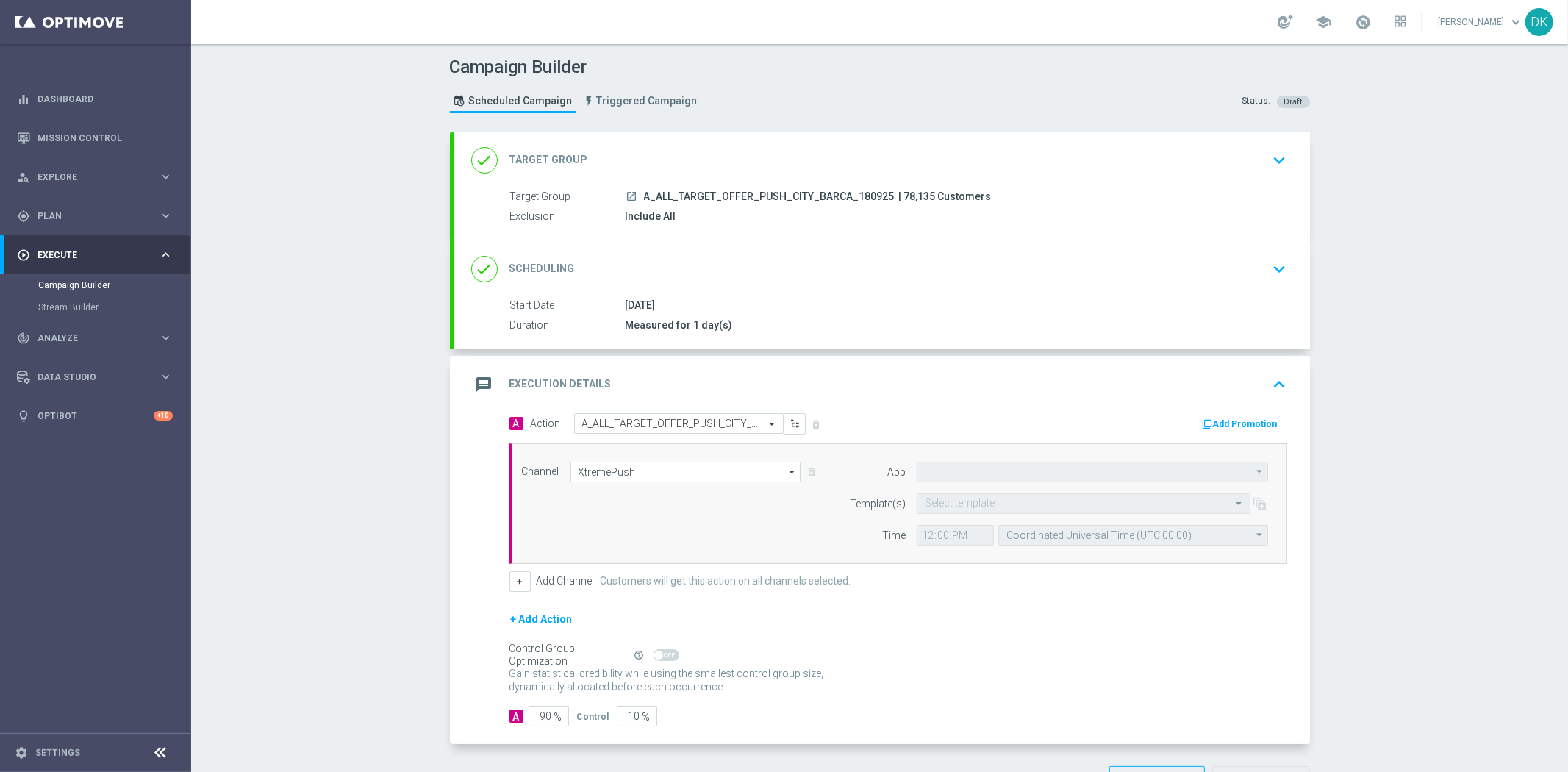
type input "STS_PL"
click at [956, 503] on input "text" at bounding box center [1069, 503] width 288 height 13
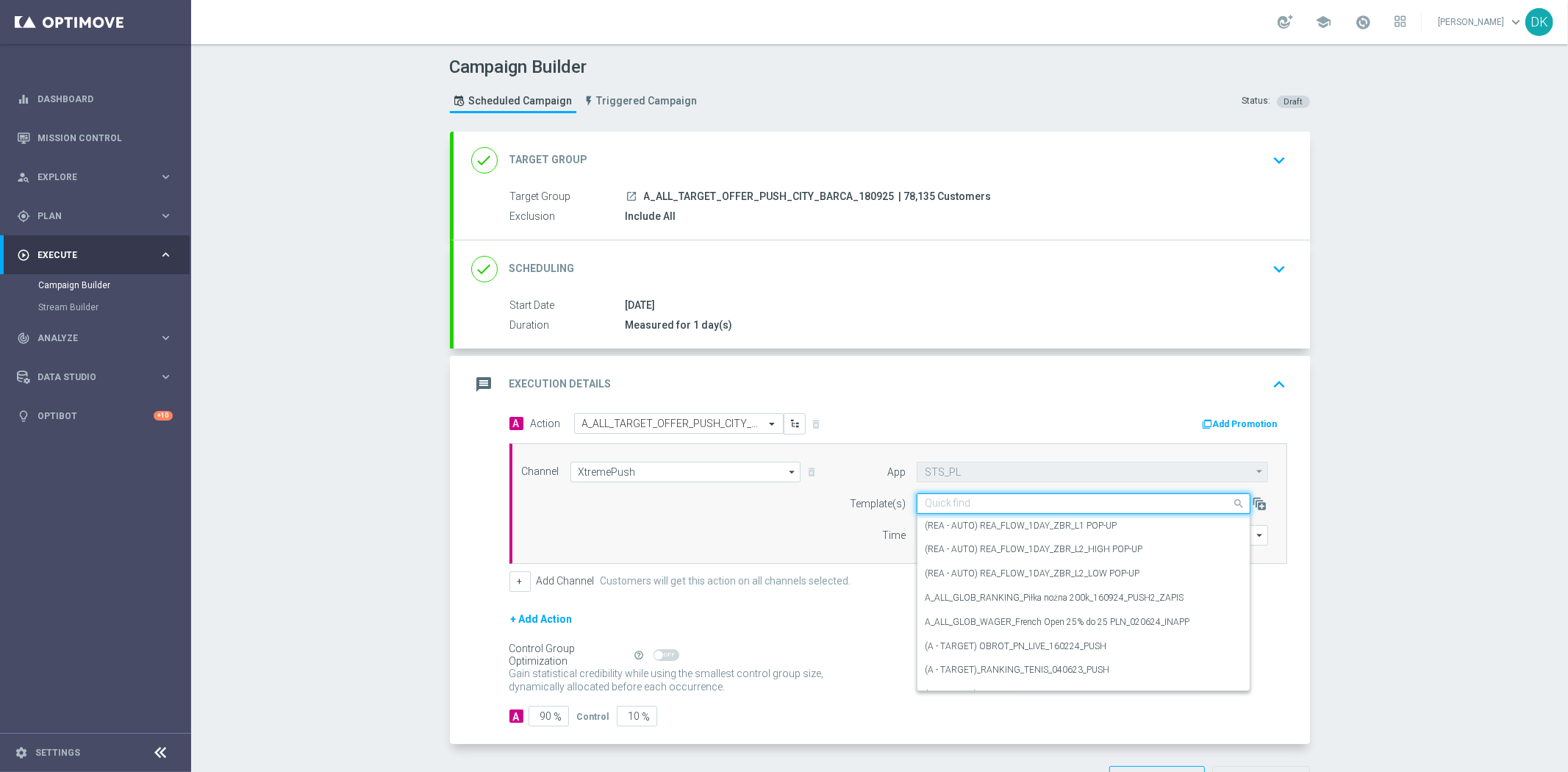
paste input "A_ALL_TARGET_OFFER_PUSH_CITY_BARCA_180925"
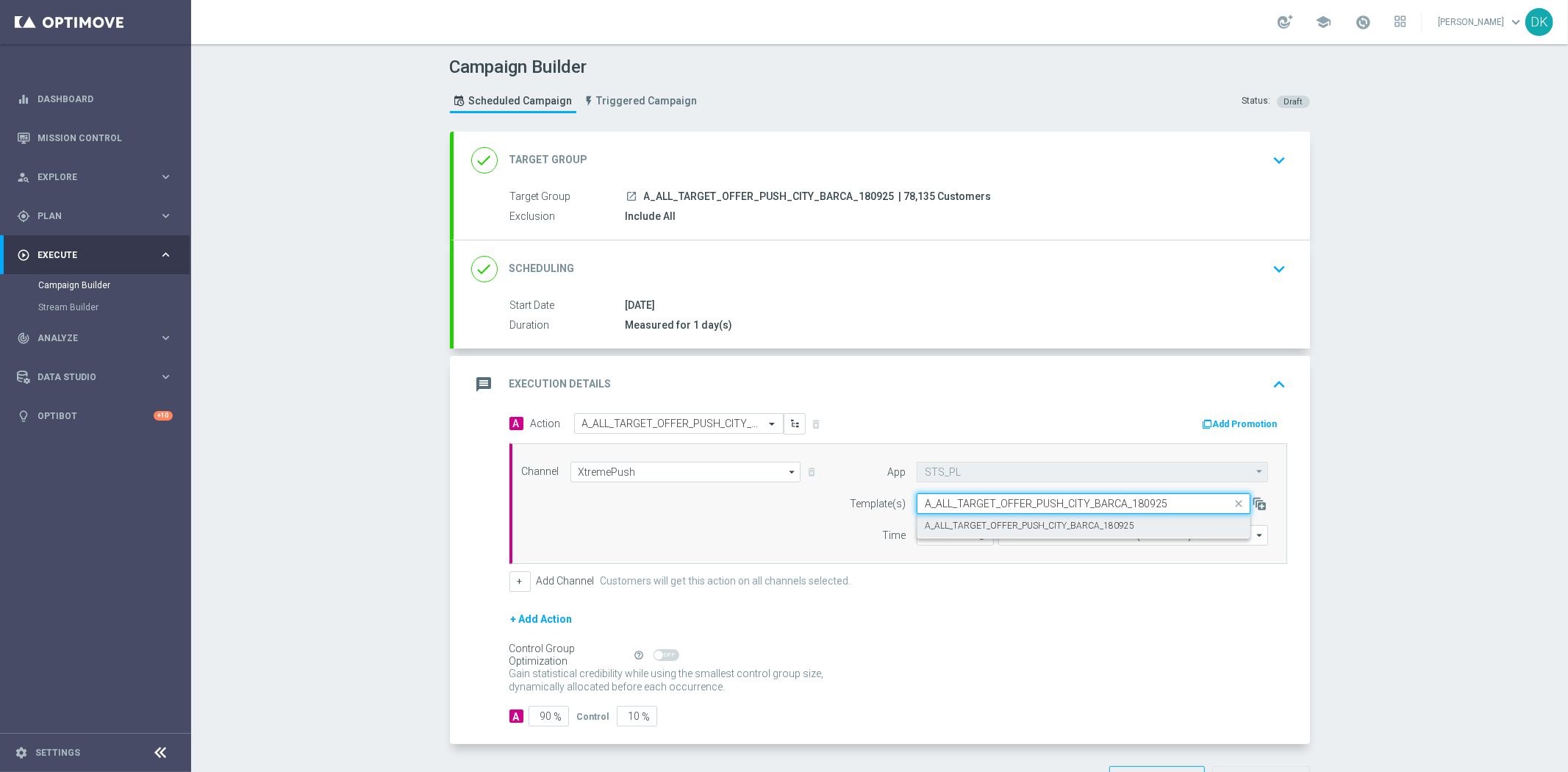
click at [956, 522] on label "A_ALL_TARGET_OFFER_PUSH_CITY_BARCA_180925" at bounding box center [1029, 526] width 209 height 13
type input "A_ALL_TARGET_OFFER_PUSH_CITY_BARCA_180925"
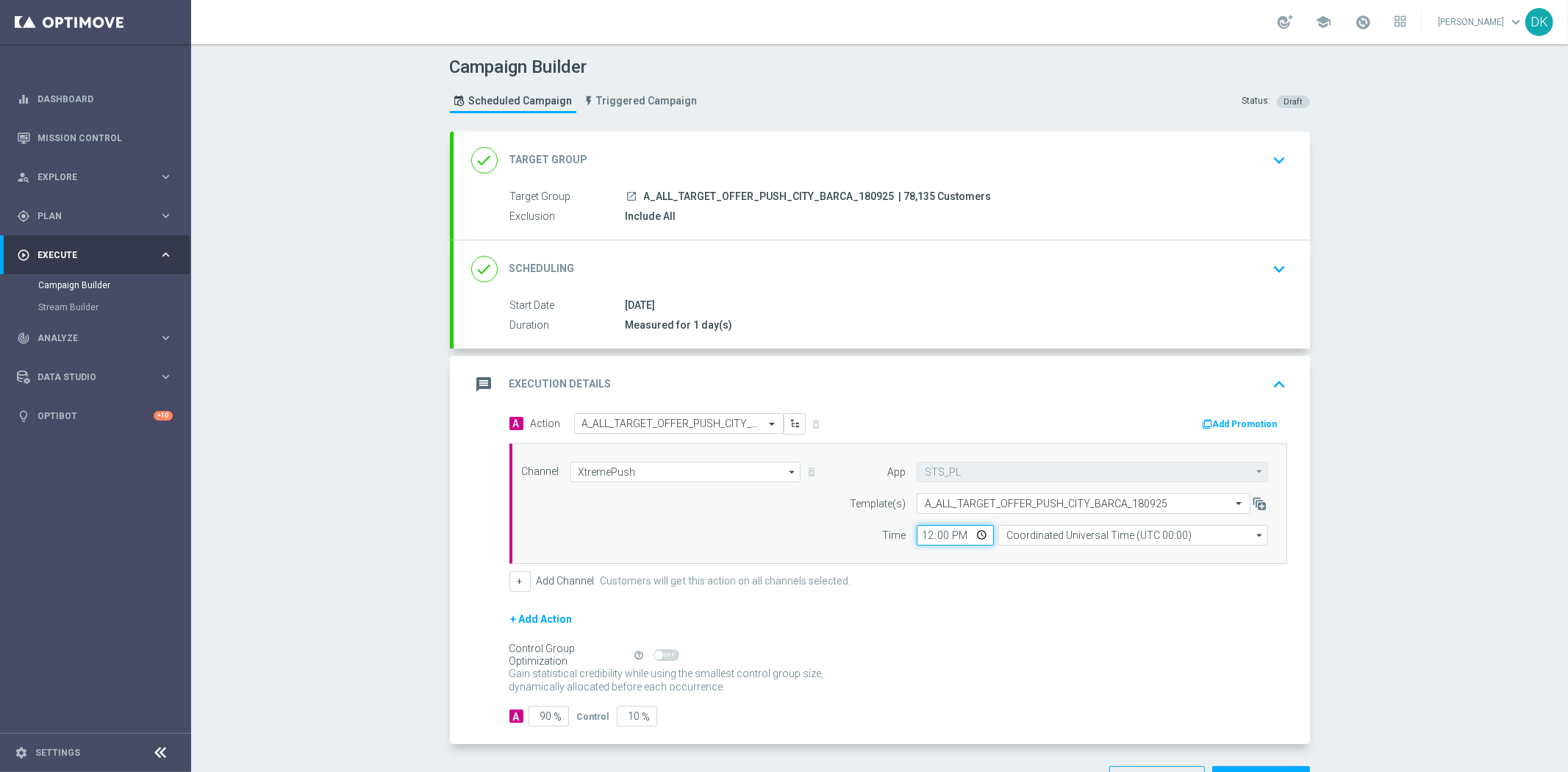
click at [919, 539] on input "12:00" at bounding box center [955, 534] width 77 height 20
type input "20:25"
click at [1094, 539] on input "Coordinated Universal Time (UTC 00:00)" at bounding box center [1133, 534] width 270 height 20
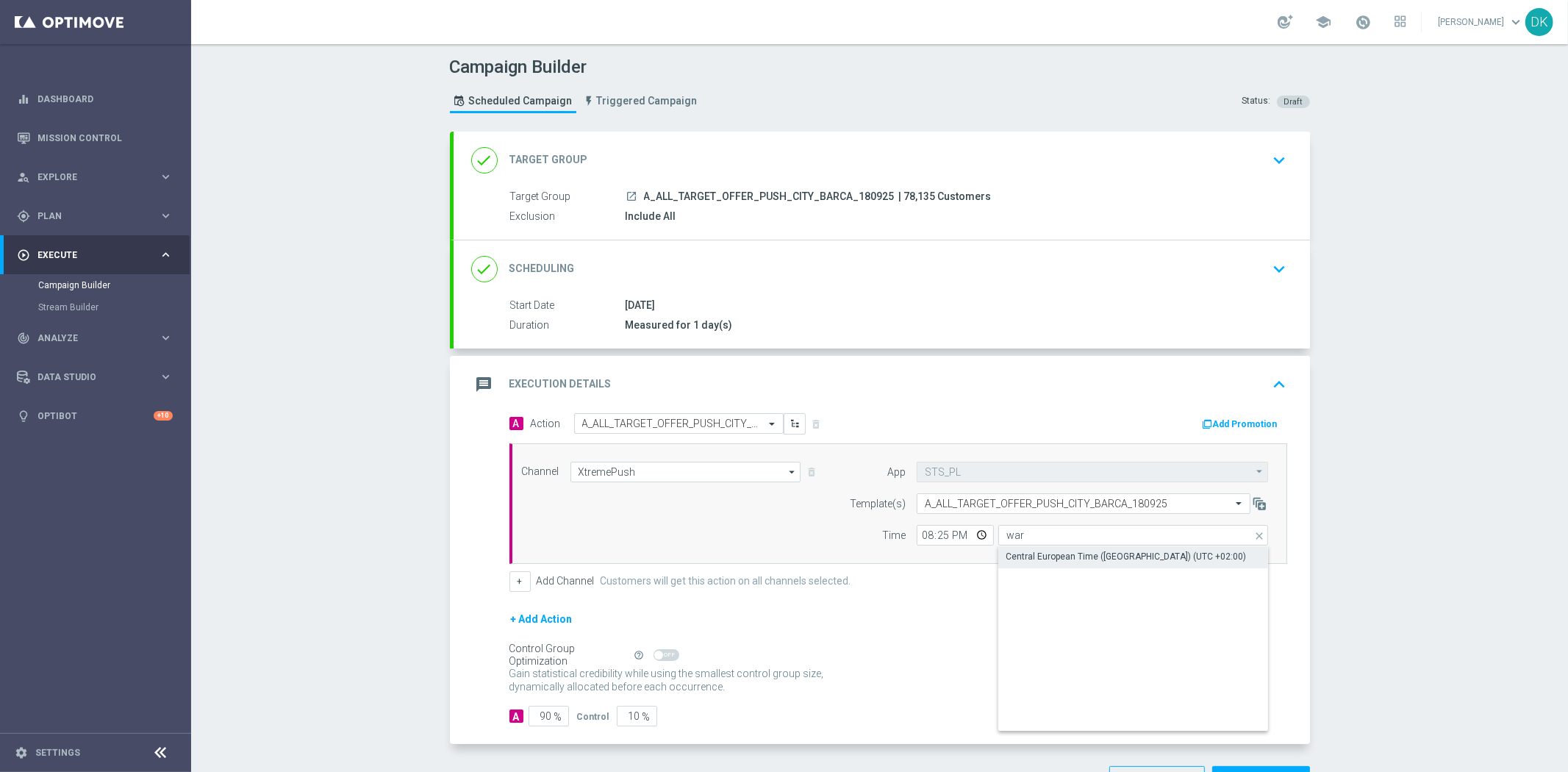
click at [1090, 557] on div "Central European Time (Warsaw) (UTC +02:00)" at bounding box center [1125, 557] width 240 height 14
type input "Central European Time (Warsaw) (UTC +02:00)"
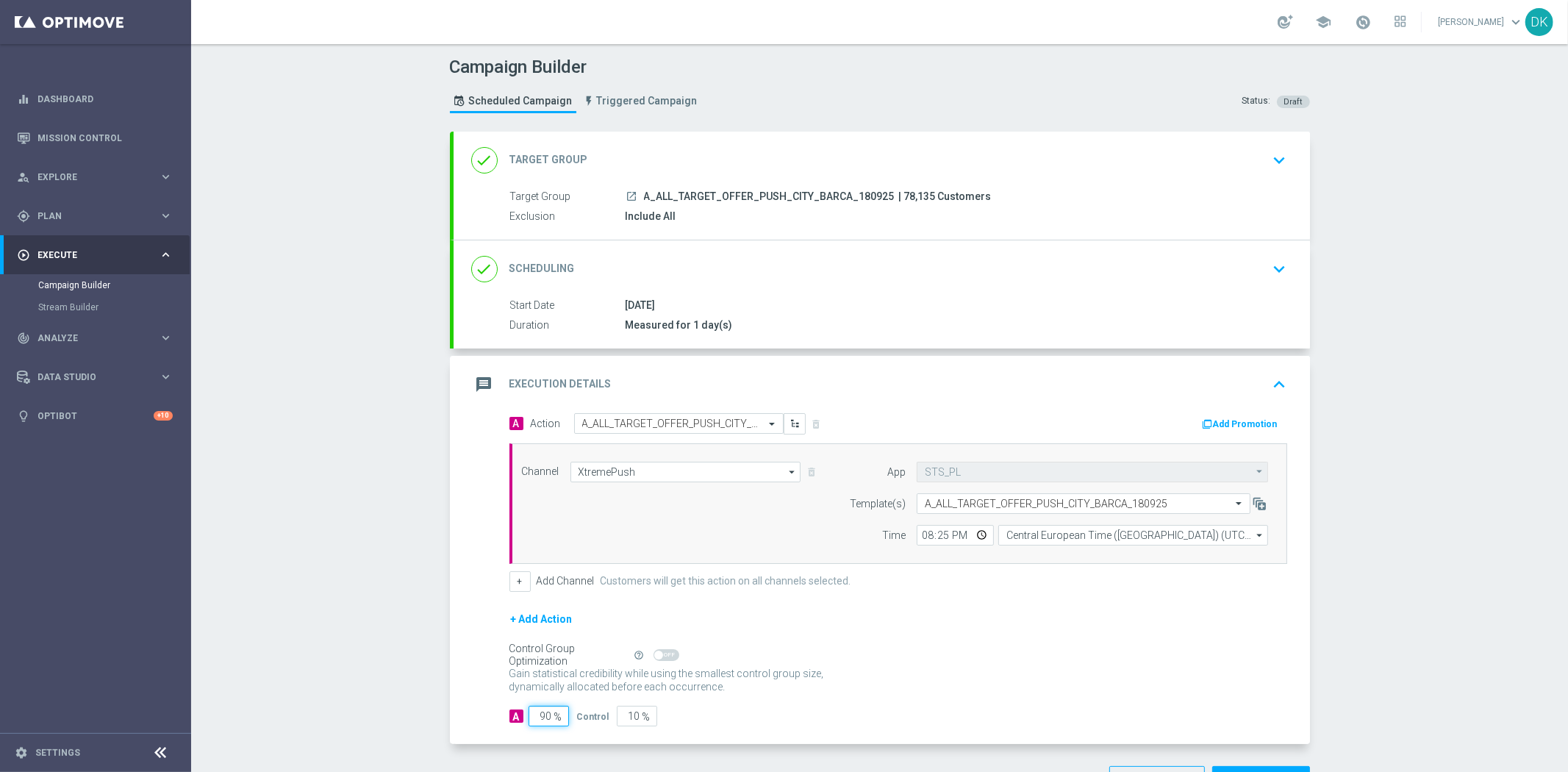
drag, startPoint x: 539, startPoint y: 717, endPoint x: 659, endPoint y: 717, distance: 120.0
click at [640, 717] on div "A 90 % Control 10 %" at bounding box center [897, 716] width 778 height 20
type input "98"
type input "2"
type input "98"
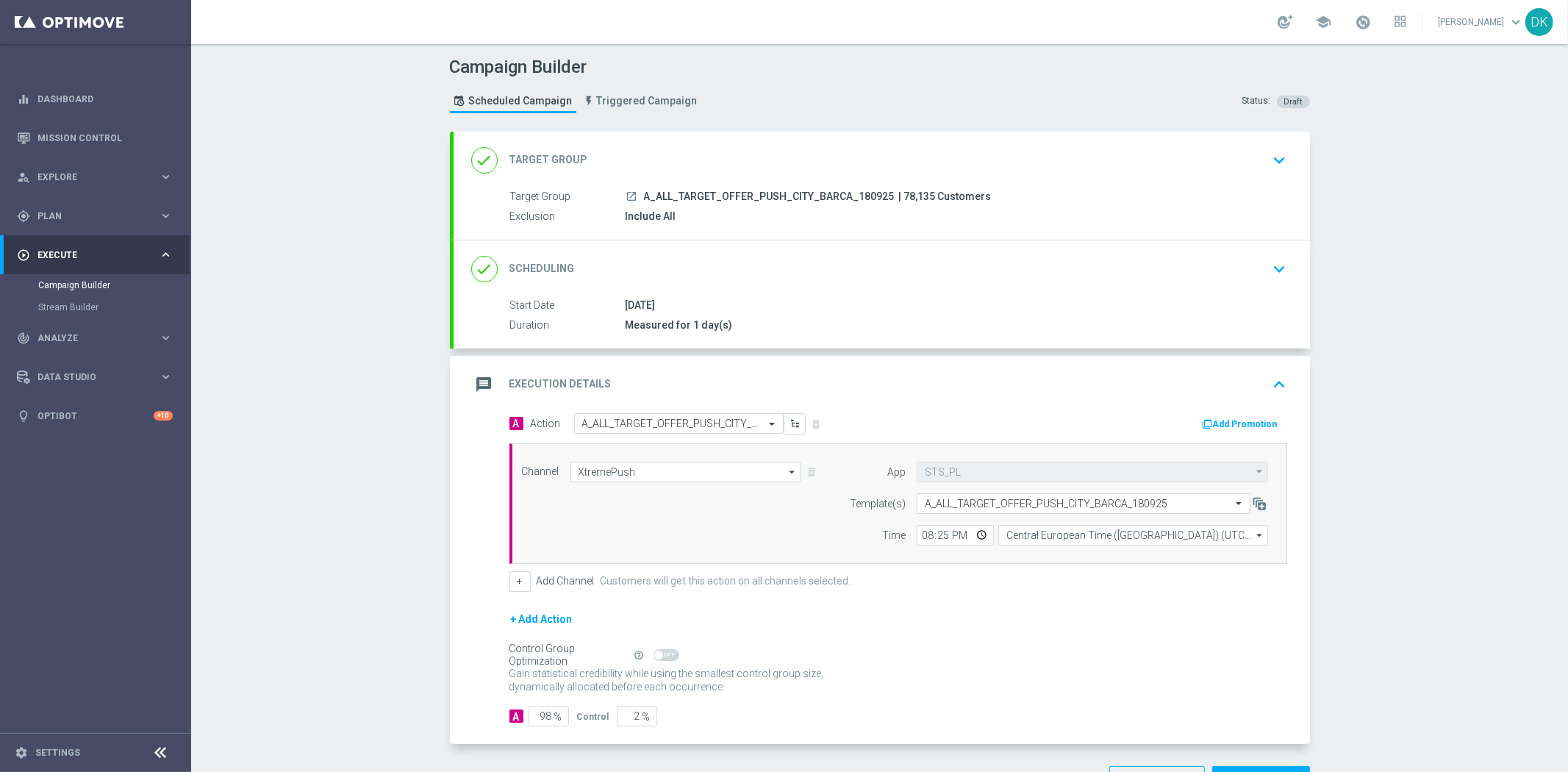
click at [877, 708] on div "A 98 % Control 2 %" at bounding box center [897, 716] width 778 height 20
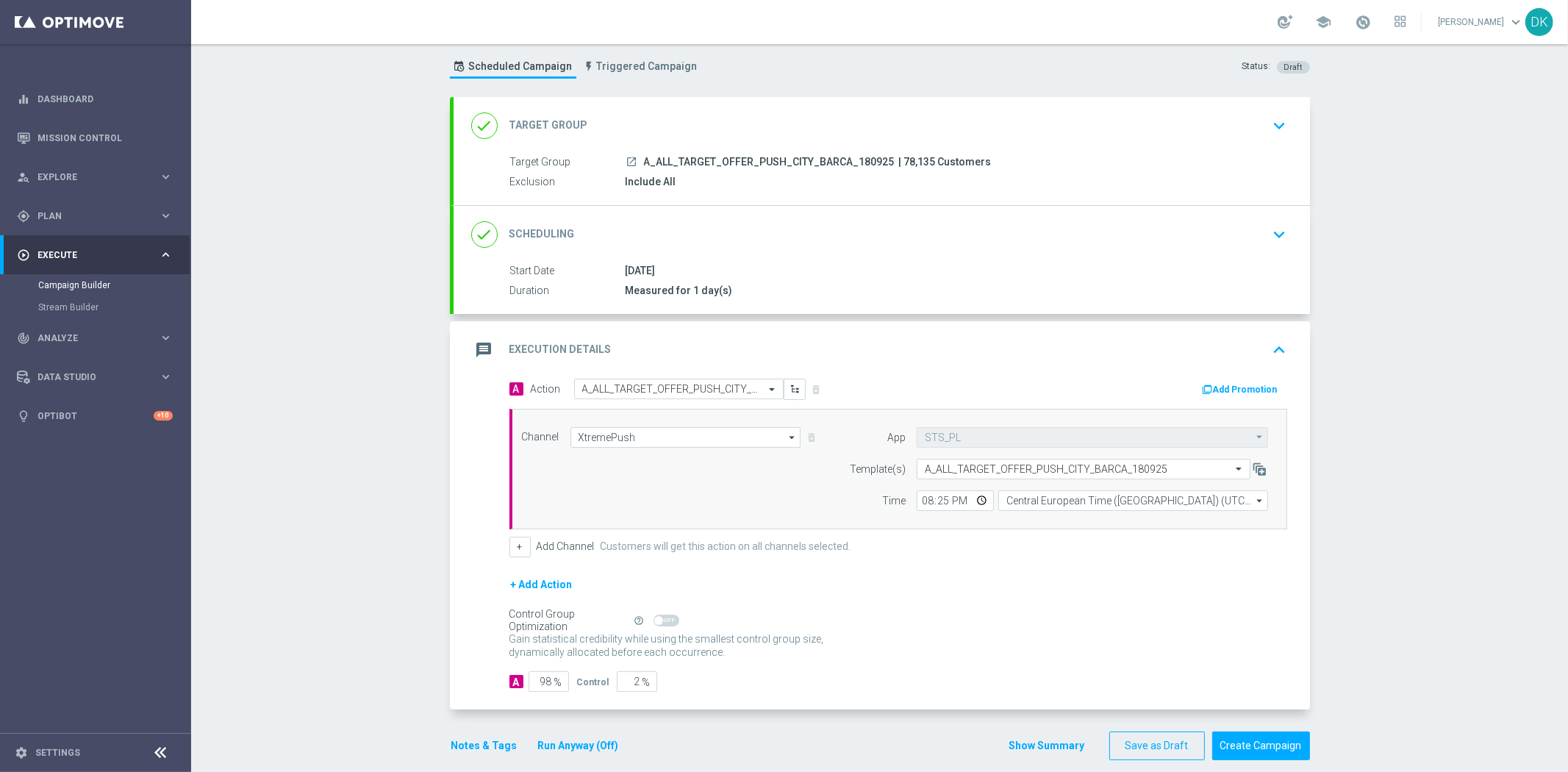
scroll to position [53, 0]
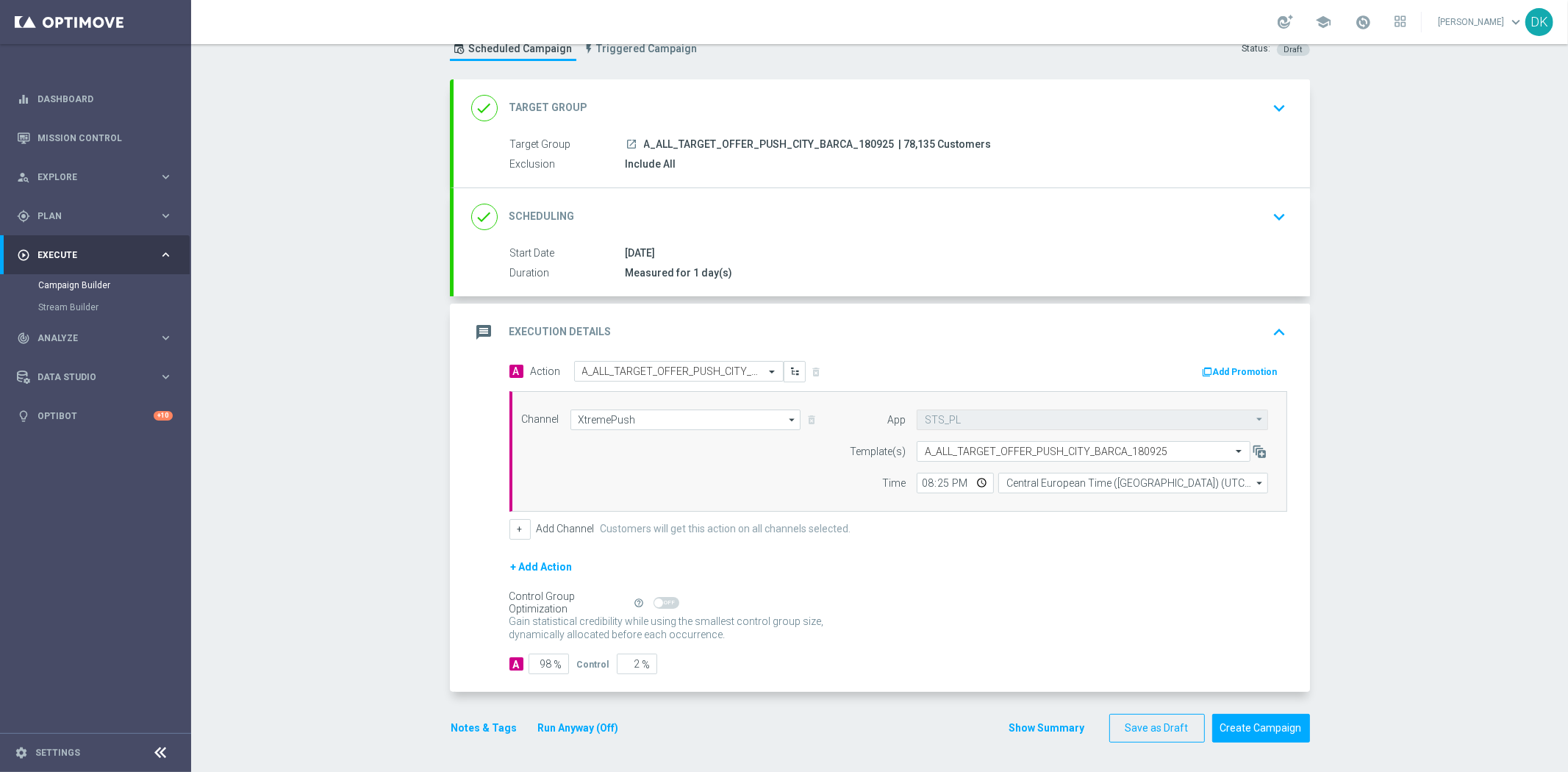
click at [1278, 218] on icon "keyboard_arrow_down" at bounding box center [1279, 216] width 22 height 22
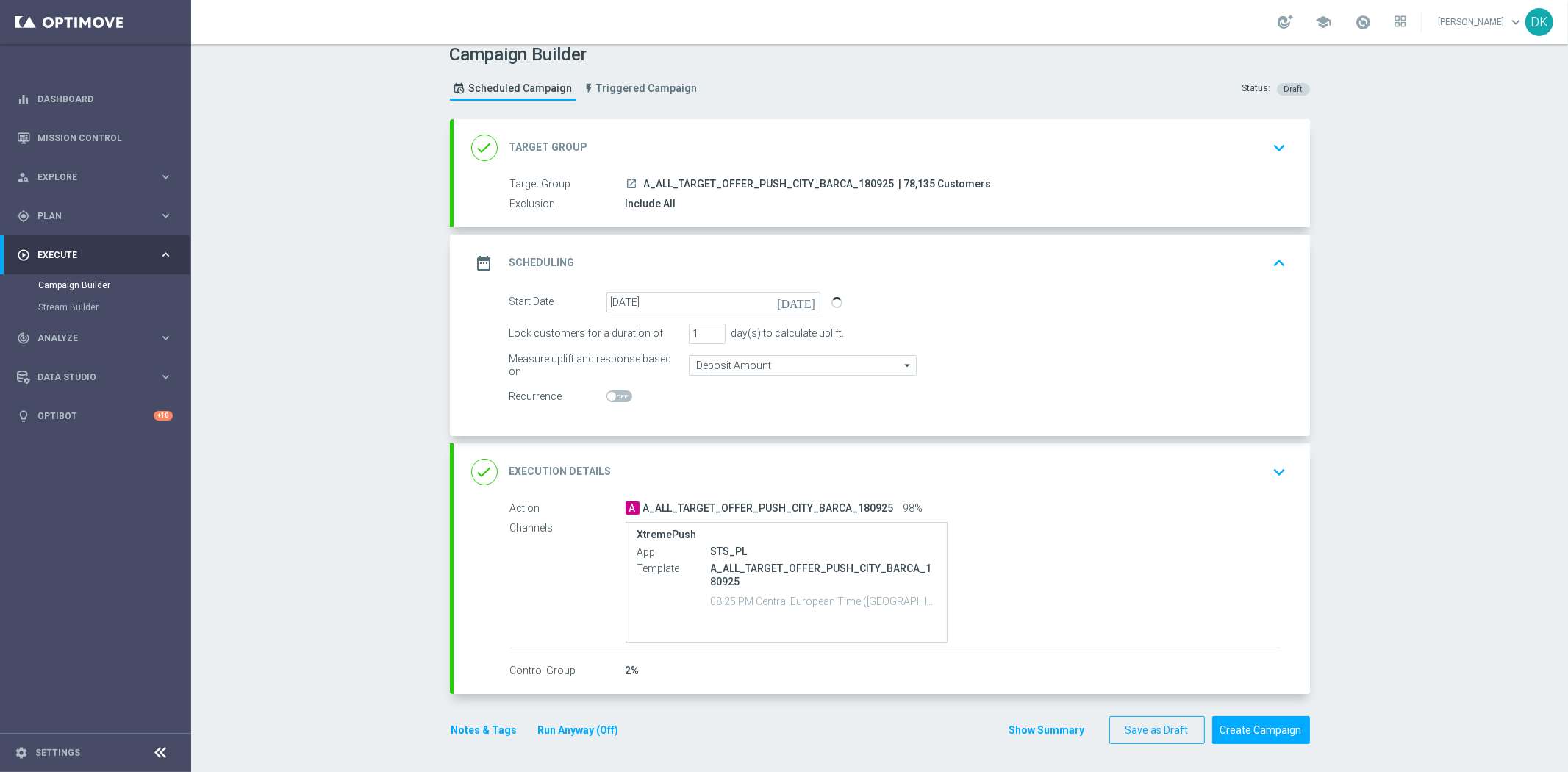
scroll to position [14, 0]
